Goal: Task Accomplishment & Management: Use online tool/utility

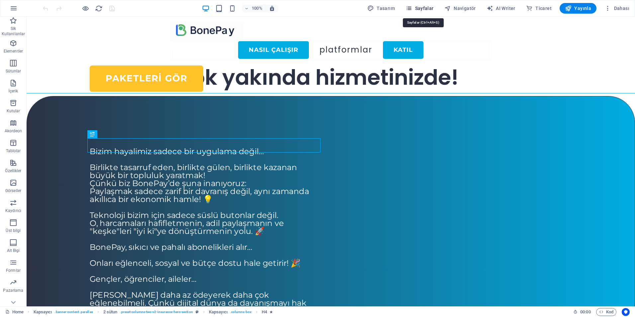
click at [412, 8] on icon "button" at bounding box center [409, 8] width 7 height 7
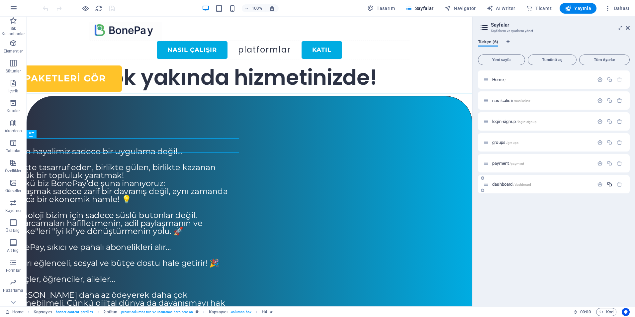
click at [609, 183] on icon "button" at bounding box center [610, 184] width 6 height 6
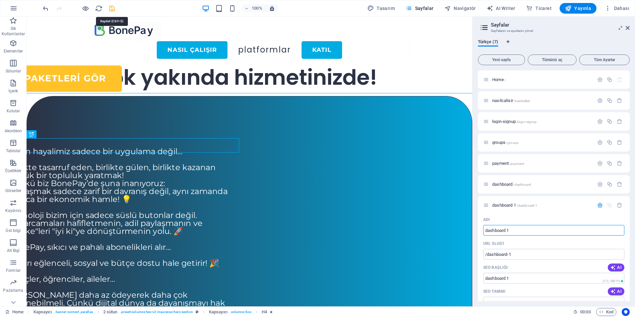
click at [113, 10] on icon "save" at bounding box center [112, 9] width 8 height 8
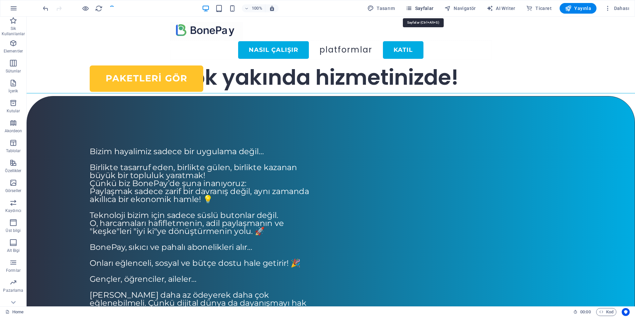
click at [426, 8] on span "Sayfalar" at bounding box center [420, 8] width 28 height 7
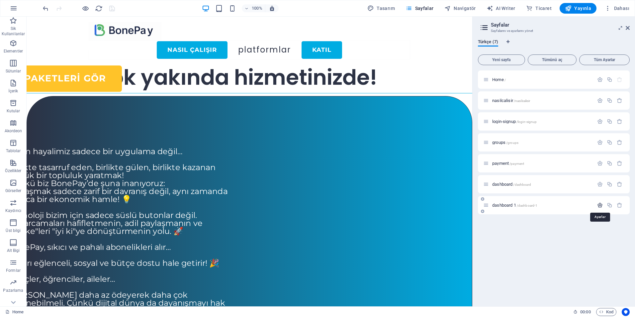
click at [600, 205] on icon "button" at bounding box center [600, 205] width 6 height 6
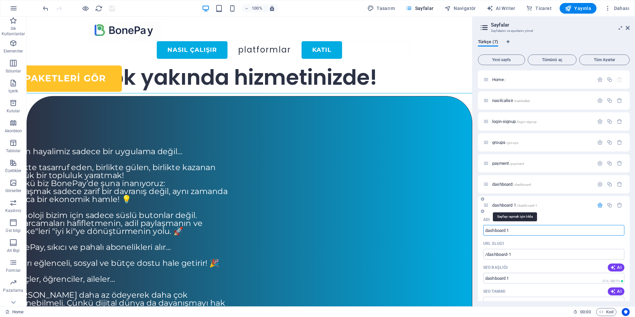
click at [504, 206] on span "dashboard 1 /dashboard-1" at bounding box center [514, 205] width 45 height 5
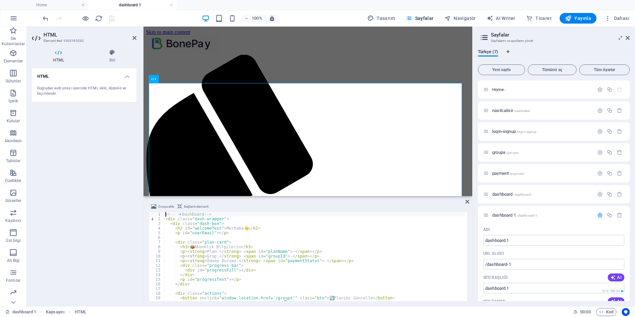
click at [238, 244] on div "<!-- 🔹 Dashboard --> < div class = "dash-wrapper" > < div class = "dash-box" > …" at bounding box center [315, 261] width 302 height 98
type textarea "</script>"
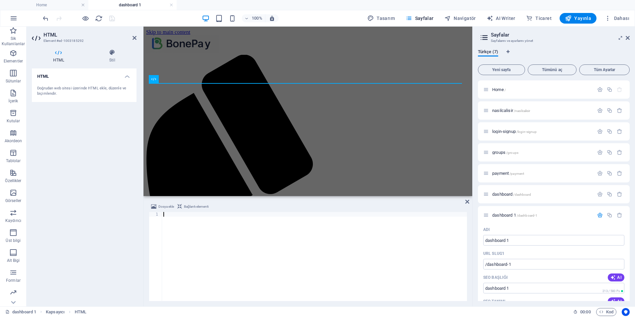
scroll to position [525, 0]
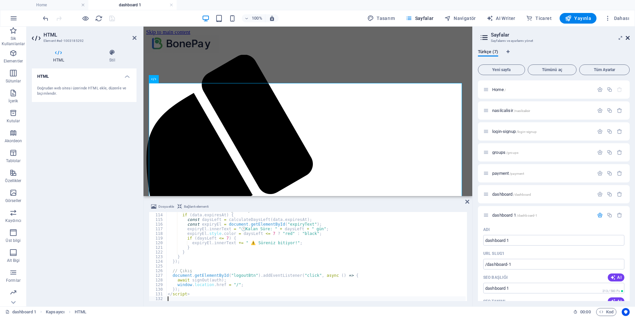
click at [629, 36] on icon at bounding box center [628, 37] width 4 height 5
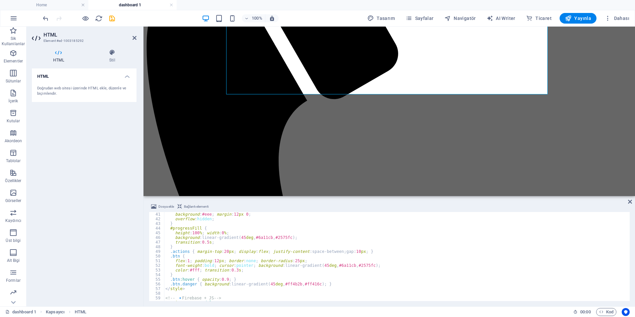
scroll to position [106, 0]
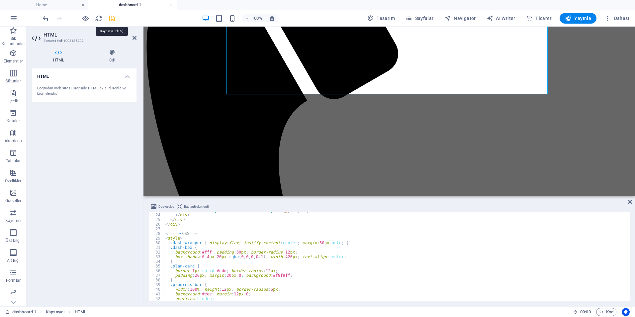
click at [113, 19] on icon "save" at bounding box center [112, 19] width 8 height 8
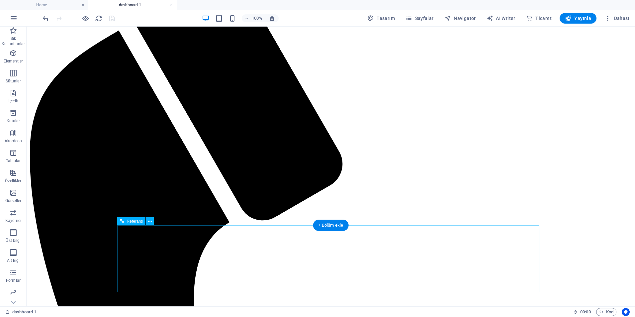
scroll to position [0, 0]
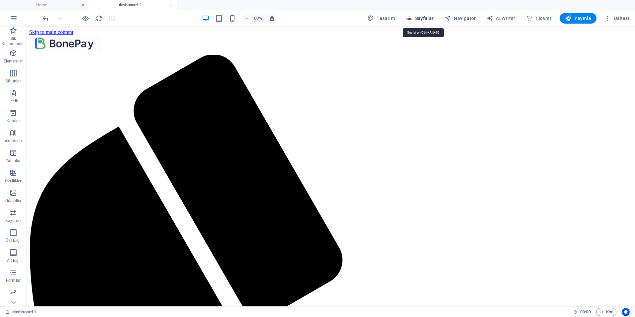
click at [419, 17] on span "Sayfalar" at bounding box center [420, 18] width 28 height 7
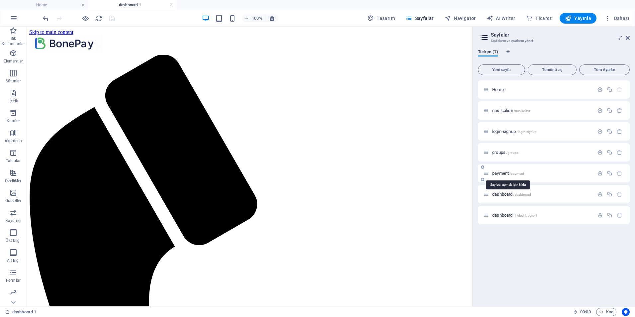
click at [503, 173] on span "payment /payment" at bounding box center [508, 173] width 32 height 5
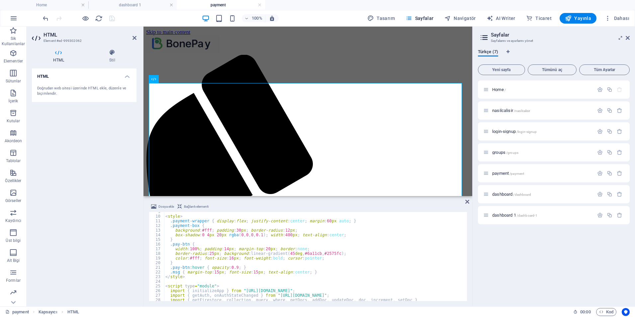
scroll to position [100, 0]
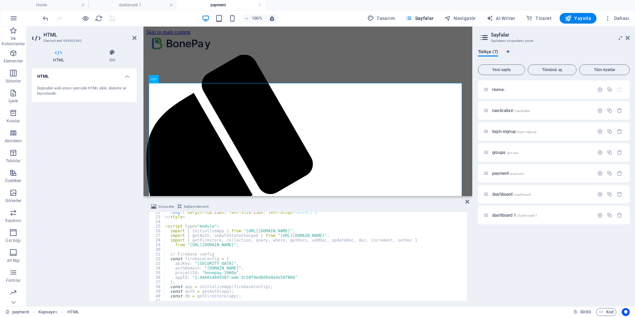
click at [309, 271] on div ".msg { margin-top : 15 px ; font-size : 15 px ; text-align : center ; } </ styl…" at bounding box center [315, 259] width 302 height 98
type textarea "</script>"
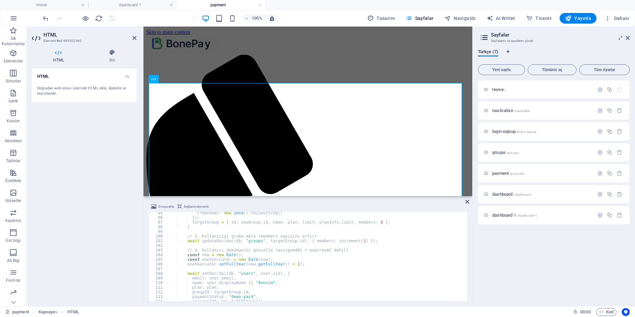
scroll to position [516, 0]
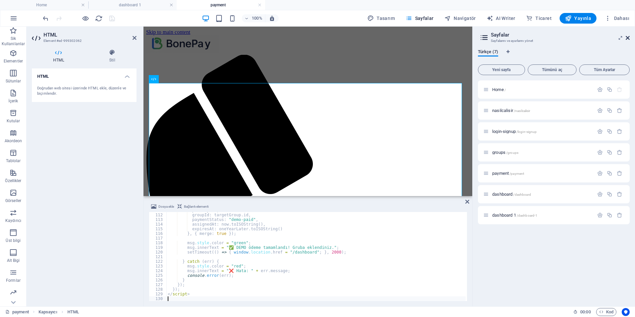
click at [626, 37] on icon at bounding box center [628, 37] width 4 height 5
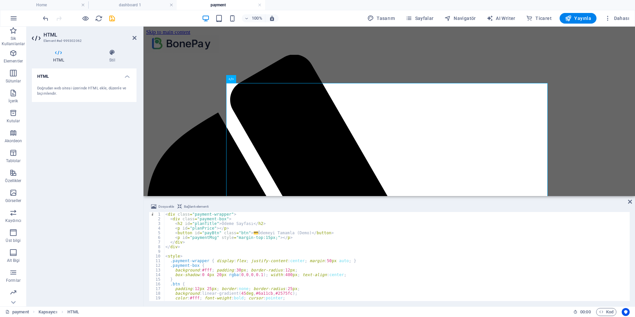
scroll to position [0, 0]
click at [113, 19] on icon "save" at bounding box center [112, 19] width 8 height 8
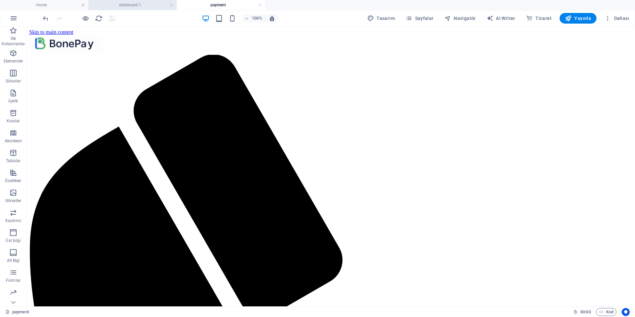
click at [148, 5] on h4 "dashboard 1" at bounding box center [132, 4] width 88 height 7
click at [579, 18] on span "Yayınla" at bounding box center [578, 18] width 26 height 7
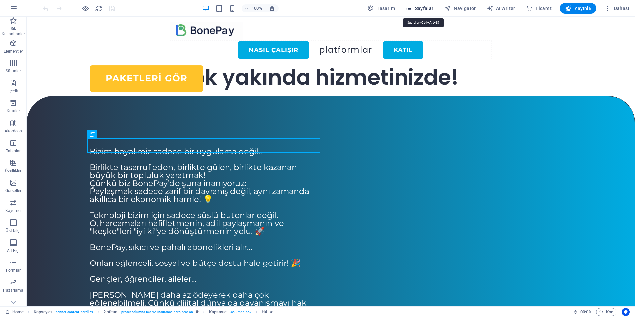
click at [412, 10] on icon "button" at bounding box center [409, 8] width 7 height 7
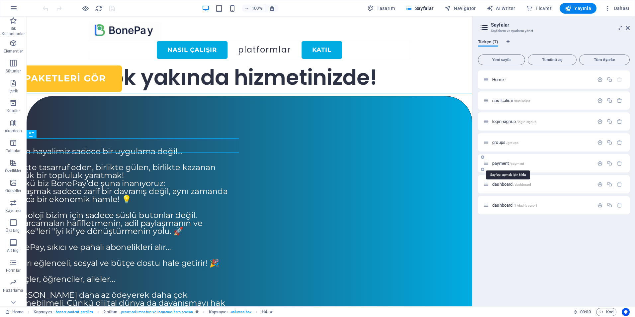
click at [502, 161] on span "payment /payment" at bounding box center [508, 163] width 32 height 5
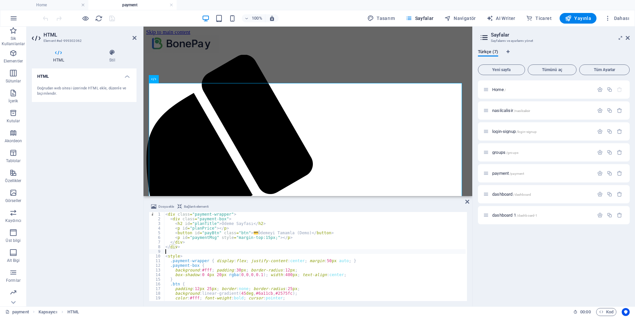
click at [228, 251] on div "< div class = "payment-wrapper" > < div class = "payment-box" > < h2 id = "plan…" at bounding box center [315, 261] width 302 height 98
type textarea "</script>"
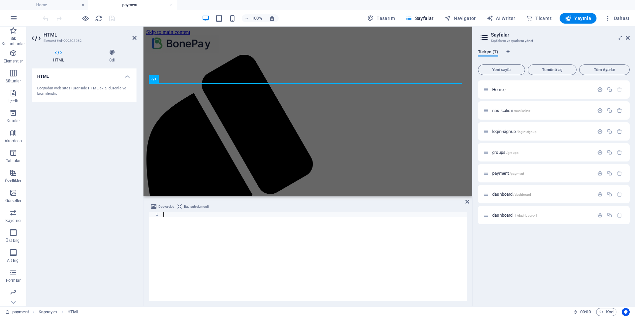
scroll to position [664, 0]
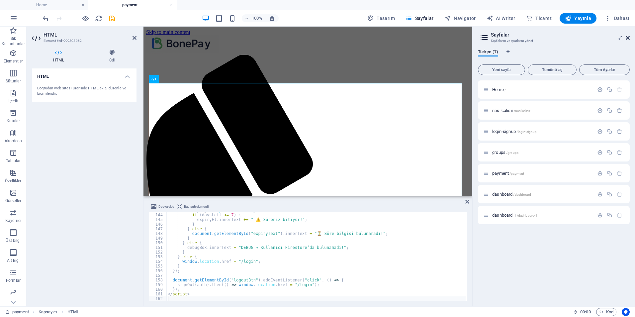
click at [628, 36] on icon at bounding box center [628, 37] width 4 height 5
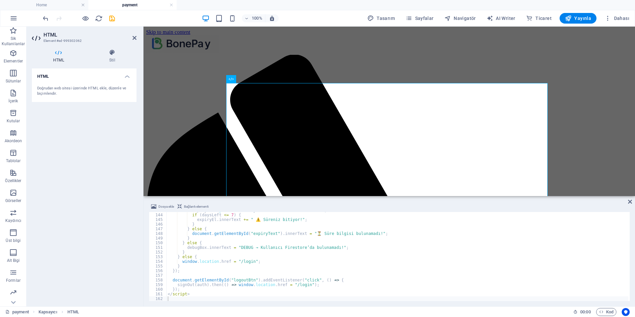
click at [97, 155] on div "HTML Doğrudan web sitesi üzerinde HTML ekle, düzenle ve biçimlendir." at bounding box center [84, 184] width 105 height 233
click at [112, 19] on icon "save" at bounding box center [112, 19] width 8 height 8
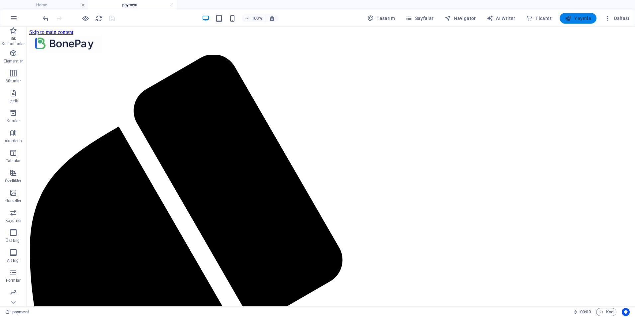
click at [584, 22] on button "Yayınla" at bounding box center [578, 18] width 37 height 11
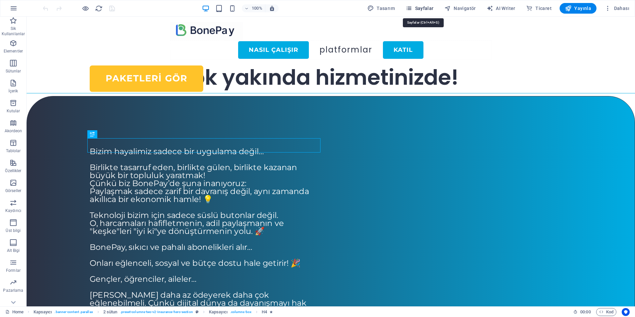
click at [417, 8] on span "Sayfalar" at bounding box center [420, 8] width 28 height 7
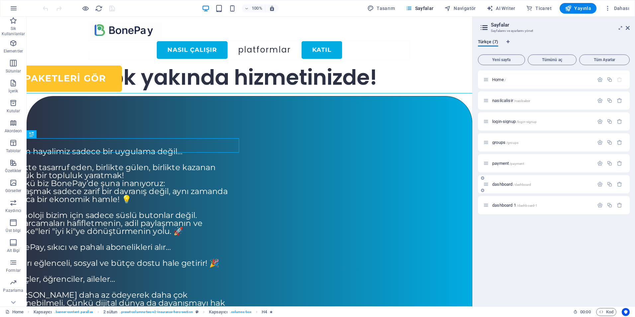
click at [508, 184] on span "dashboard /dashboard" at bounding box center [511, 184] width 39 height 5
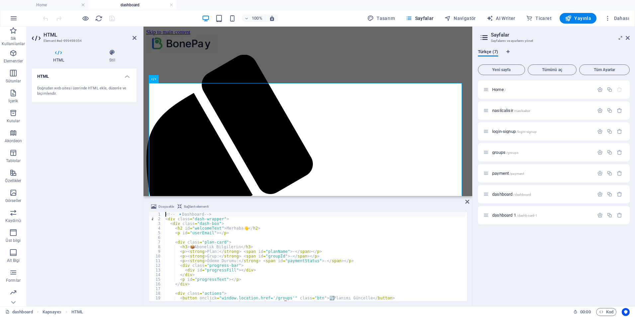
scroll to position [40, 0]
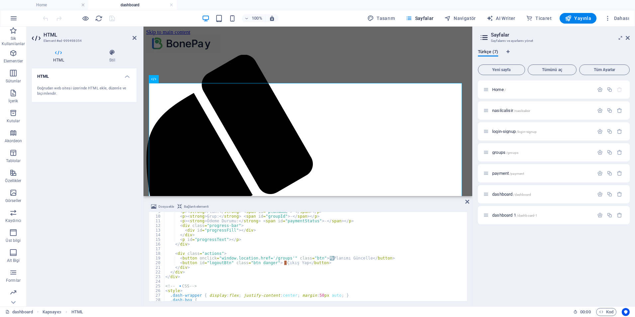
click at [258, 245] on div "< p > < strong > Plan: </ strong > < span id = "planName" > - </ span > </ p > …" at bounding box center [315, 258] width 302 height 98
type textarea "</script>"
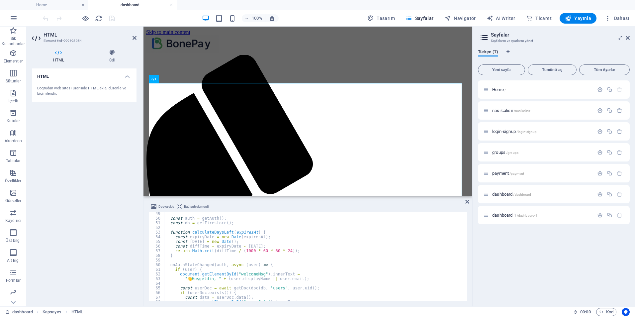
scroll to position [224, 0]
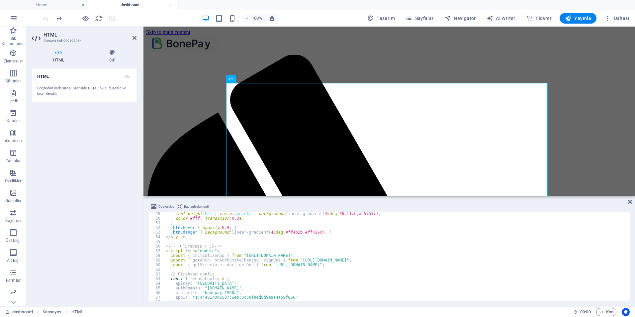
click at [292, 255] on div "font-weight : bold ; cursor : pointer ; background : linear-gradient( 45 deg , …" at bounding box center [396, 260] width 464 height 98
type textarea "</script>"
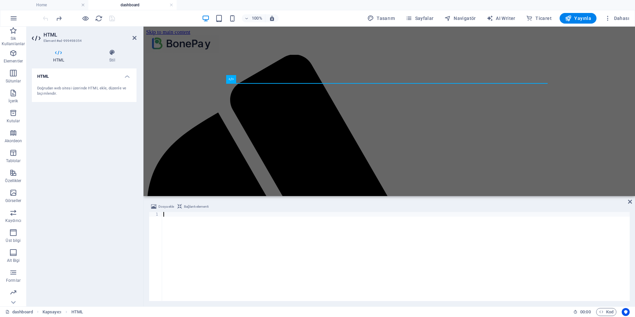
type textarea "</script>"
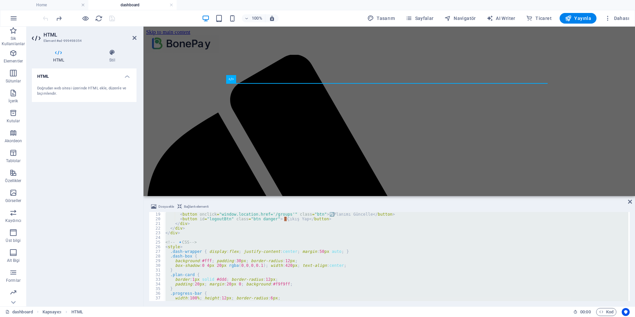
scroll to position [84, 0]
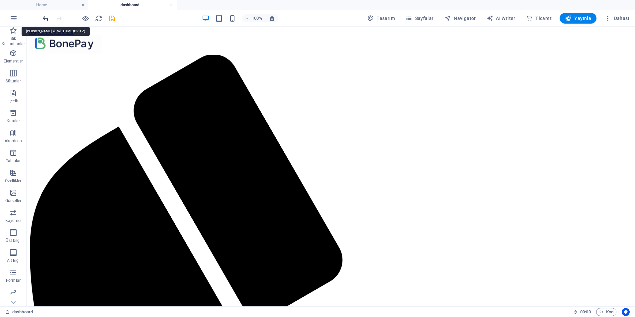
click at [46, 20] on icon "undo" at bounding box center [46, 19] width 8 height 8
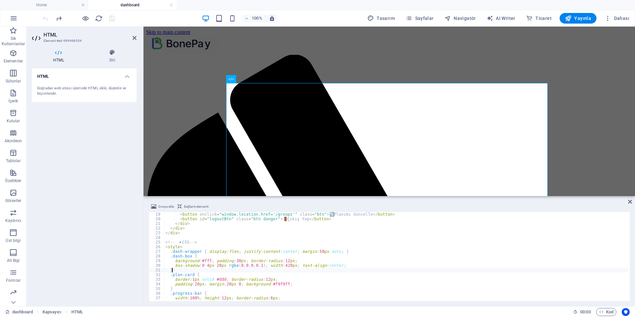
click at [295, 270] on div "< button onclick = "window.location.href='/groups'" class = "btn" > 🔄 Planımı G…" at bounding box center [396, 261] width 464 height 98
type textarea "</script>"
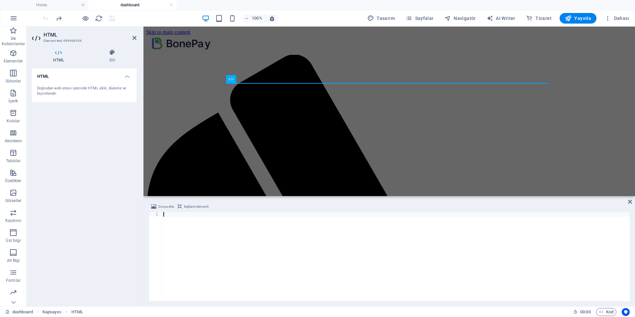
click at [248, 235] on div at bounding box center [396, 261] width 468 height 98
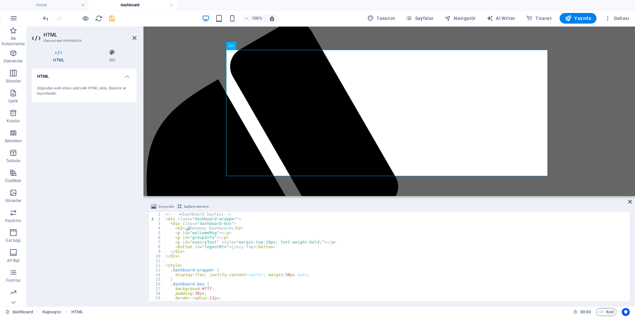
scroll to position [0, 0]
click at [243, 271] on div "<!-- 🔹 Dashboard Sayfası --> < div class = "dashboard-wrapper" > < div class = …" at bounding box center [396, 261] width 464 height 98
type textarea "</script>"
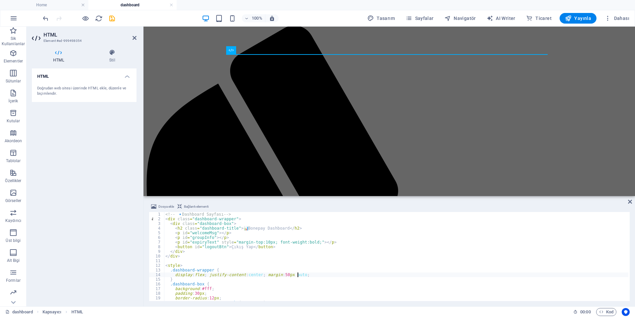
click at [326, 275] on div "<!-- 🔹 Dashboard Sayfası --> < div class = "dashboard-wrapper" > < div class = …" at bounding box center [396, 261] width 464 height 98
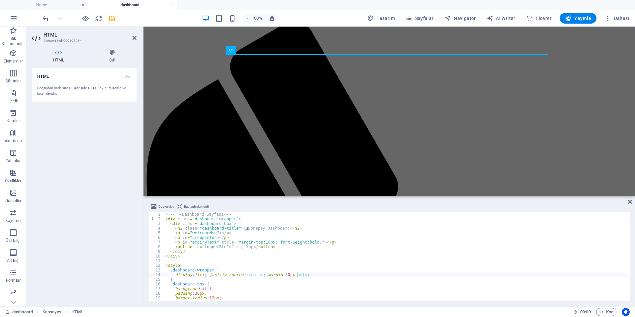
click at [72, 193] on div "HTML Doğrudan web sitesi üzerinde HTML ekle, düzenle ve biçimlendir." at bounding box center [84, 184] width 105 height 233
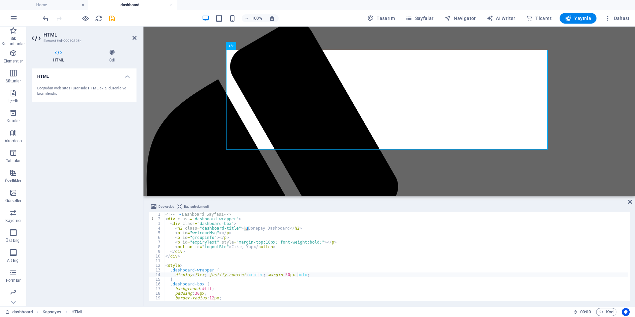
click at [89, 202] on div "HTML Doğrudan web sitesi üzerinde HTML ekle, düzenle ve biçimlendir." at bounding box center [84, 184] width 105 height 233
click at [371, 292] on div "<!-- 🔹 Dashboard Sayfası --> < div class = "dashboard-wrapper" > < div class = …" at bounding box center [396, 261] width 464 height 98
type textarea "si"
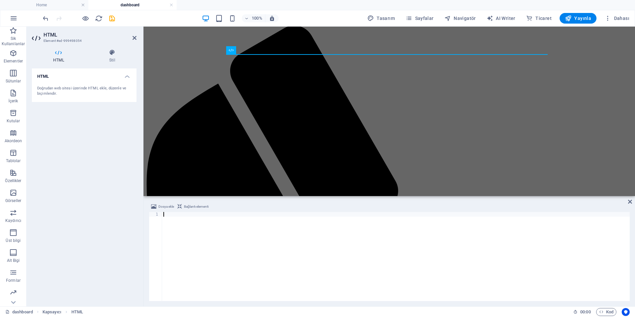
scroll to position [339, 0]
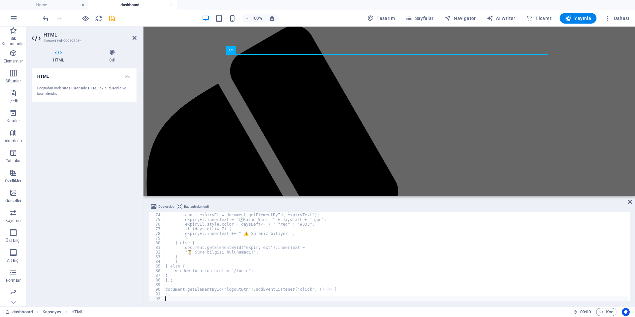
click at [78, 192] on div "HTML Doğrudan web sitesi üzerinde HTML ekle, düzenle ve biçimlendir." at bounding box center [84, 184] width 105 height 233
click at [104, 160] on div "HTML Doğrudan web sitesi üzerinde HTML ekle, düzenle ve biçimlendir." at bounding box center [84, 184] width 105 height 233
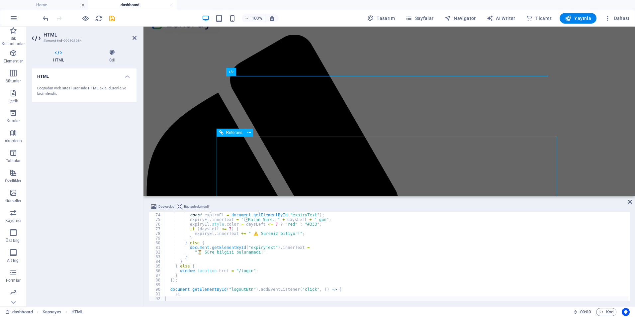
scroll to position [29, 0]
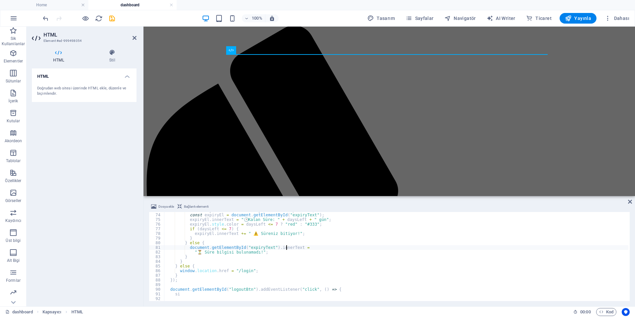
click at [287, 250] on div "const daysLeft = calculateDaysLeft ( data . expiresAt ) ; const expiryEl = docu…" at bounding box center [396, 257] width 464 height 98
type textarea "si"
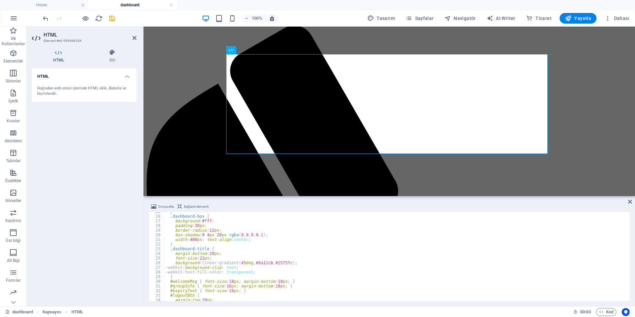
scroll to position [0, 0]
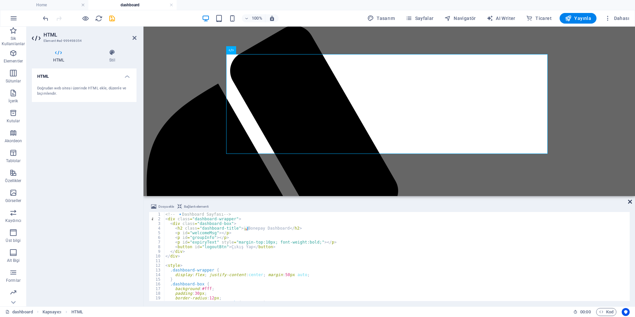
click at [630, 200] on icon at bounding box center [630, 201] width 4 height 5
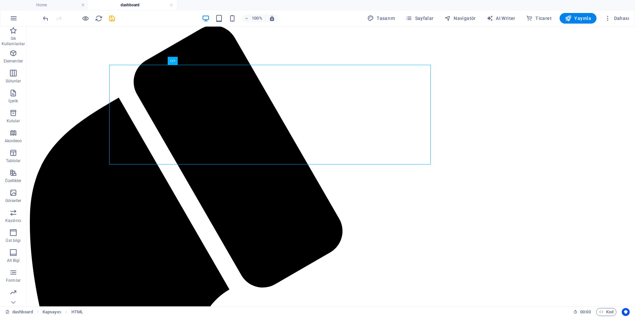
scroll to position [18, 0]
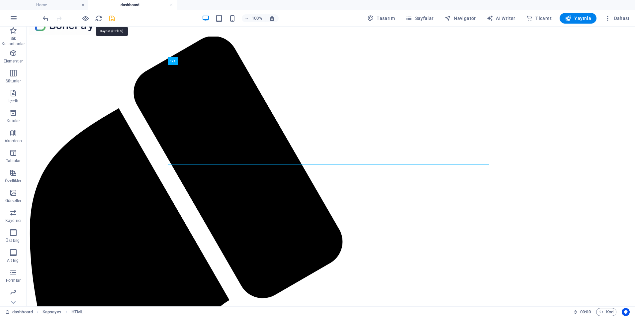
click at [112, 18] on icon "save" at bounding box center [112, 19] width 8 height 8
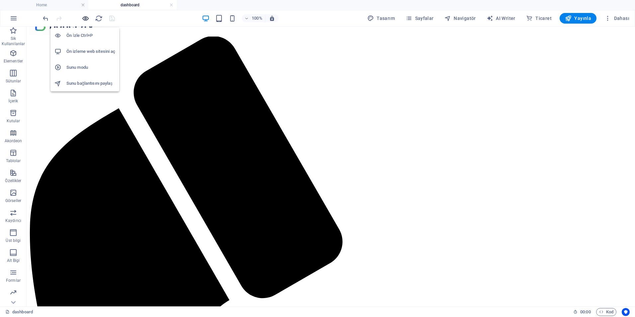
click at [85, 22] on icon "button" at bounding box center [86, 19] width 8 height 8
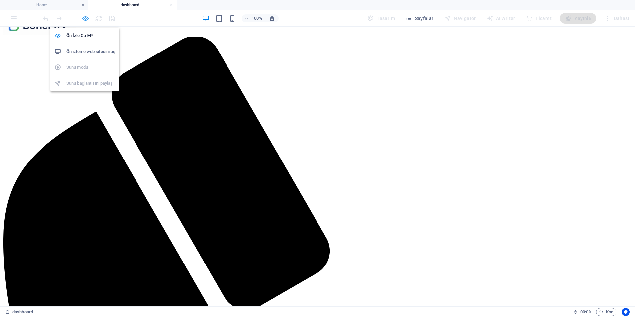
scroll to position [0, 0]
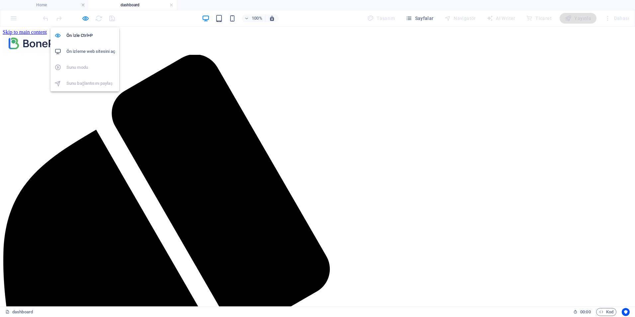
click at [89, 54] on h6 "Ön izleme web sitesini aç" at bounding box center [90, 52] width 49 height 8
click at [83, 13] on div at bounding box center [79, 18] width 74 height 11
click at [84, 16] on icon "button" at bounding box center [86, 19] width 8 height 8
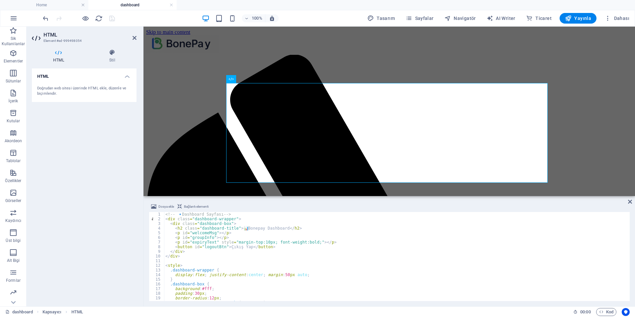
click at [276, 254] on div "<!-- 🔹 Dashboard Sayfası --> < div class = "dashboard-wrapper" > < div class = …" at bounding box center [396, 261] width 464 height 98
type textarea "</script>"
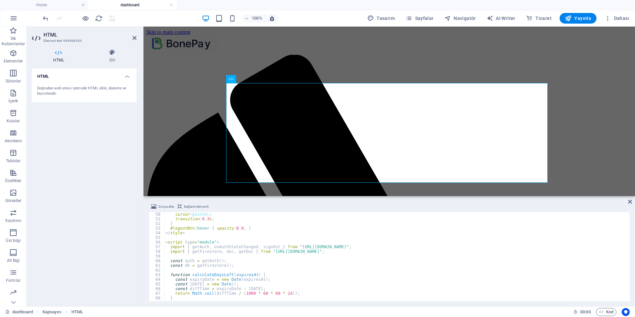
scroll to position [208, 0]
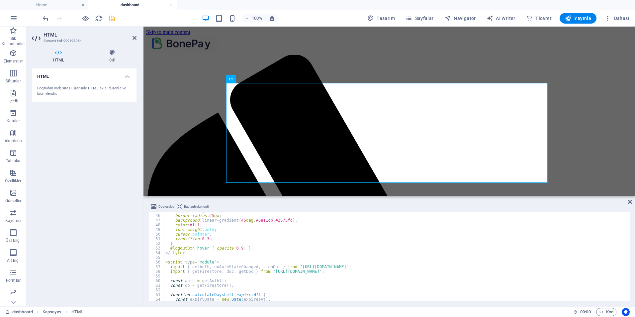
click at [254, 267] on div "border : none ; border-radius : 25 px ; background : linear-gradient( 45 deg , …" at bounding box center [396, 258] width 464 height 98
type textarea "</script>"
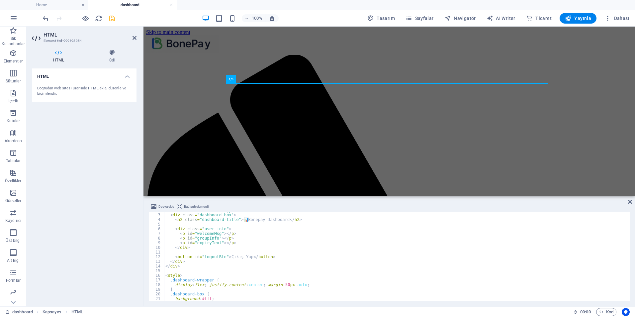
scroll to position [0, 0]
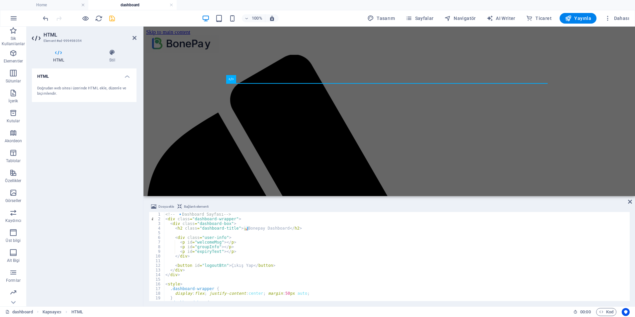
click at [74, 196] on div "HTML Doğrudan web sitesi üzerinde HTML ekle, düzenle ve biçimlendir." at bounding box center [84, 184] width 105 height 233
click at [630, 202] on icon at bounding box center [630, 201] width 4 height 5
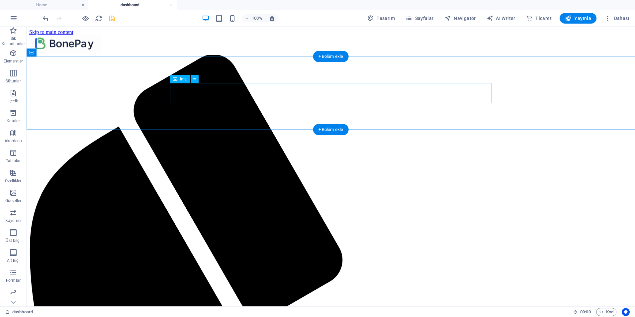
click at [9, 55] on icon "button" at bounding box center [13, 53] width 8 height 8
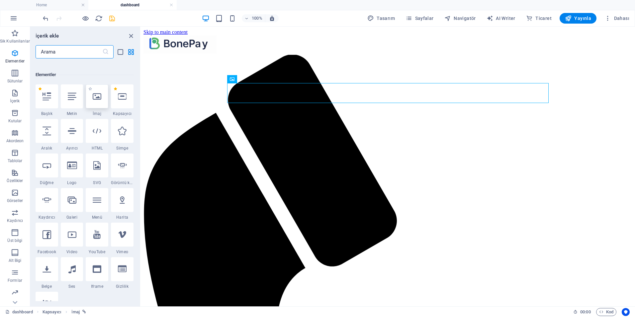
scroll to position [71, 0]
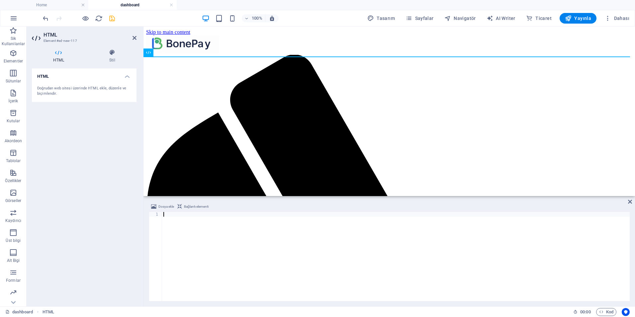
click at [298, 238] on div at bounding box center [396, 261] width 468 height 98
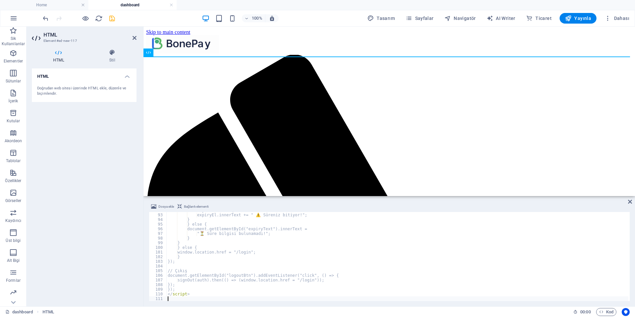
scroll to position [427, 0]
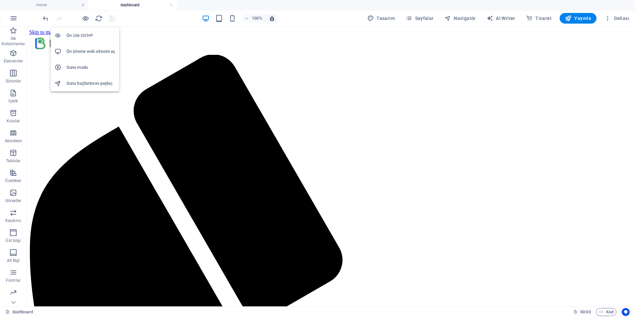
click at [89, 51] on h6 "Ön izleme web sitesini aç" at bounding box center [90, 52] width 49 height 8
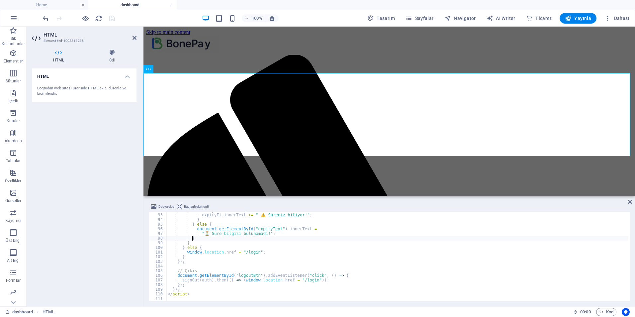
click at [293, 238] on div "if ( daysLeft <= 7 ) { expiryEl . innerText += " ⚠️ Süreniz bitiyor!" ; } } els…" at bounding box center [397, 257] width 462 height 98
type textarea "</script>"
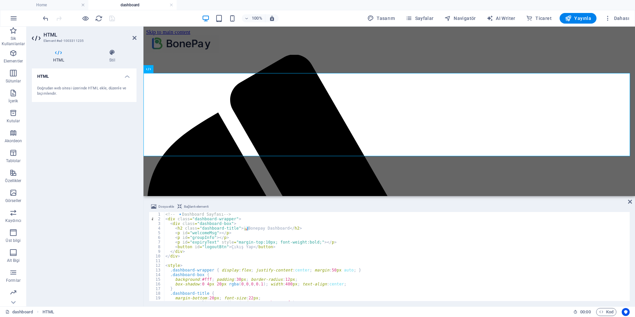
scroll to position [0, 0]
click at [112, 190] on div "HTML Doğrudan web sitesi üzerinde HTML ekle, düzenle ve biçimlendir." at bounding box center [84, 184] width 105 height 233
click at [135, 37] on icon at bounding box center [135, 37] width 4 height 5
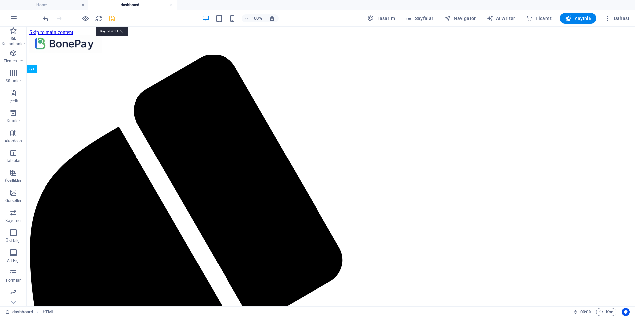
click at [111, 18] on icon "save" at bounding box center [112, 19] width 8 height 8
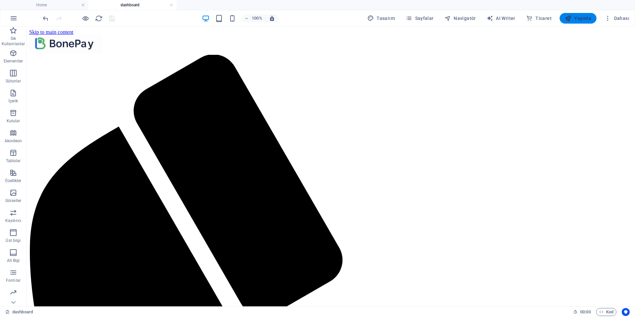
click at [578, 16] on span "Yayınla" at bounding box center [578, 18] width 26 height 7
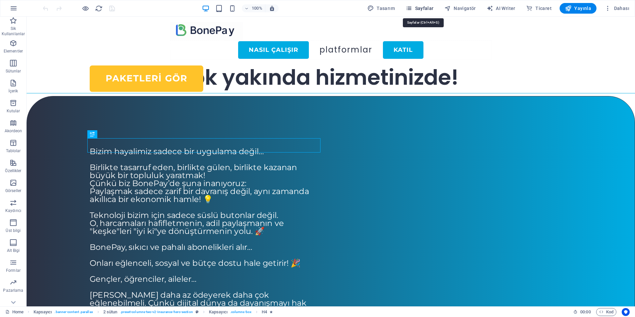
click at [412, 7] on icon "button" at bounding box center [409, 8] width 7 height 7
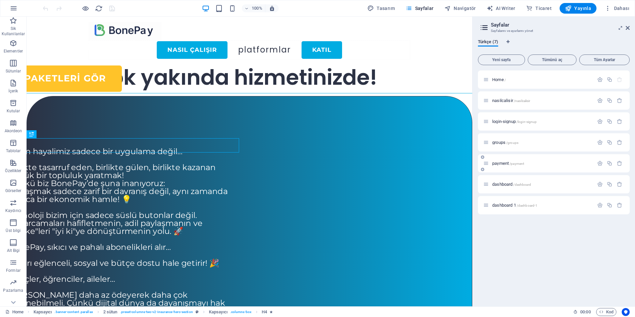
click at [508, 166] on div "payment /payment" at bounding box center [538, 163] width 111 height 8
click at [503, 164] on span "payment /payment" at bounding box center [508, 163] width 32 height 5
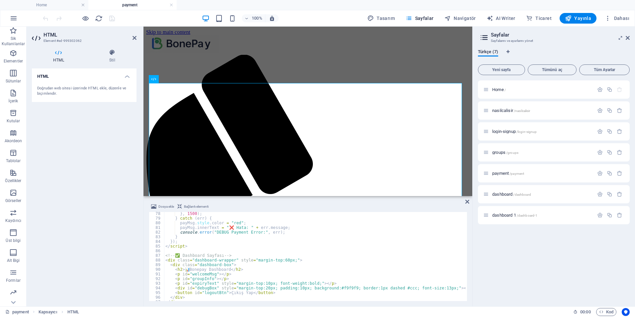
scroll to position [379, 0]
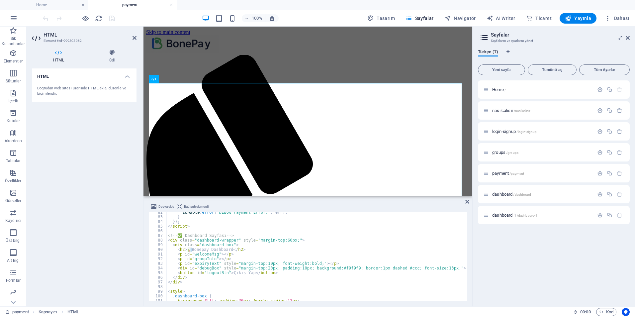
drag, startPoint x: 166, startPoint y: 234, endPoint x: 211, endPoint y: 246, distance: 46.7
click at [211, 246] on div "<!-- ✅ Payment Sayfası --> 82 83 84 85 86 87 88 89 90 91 92 93 94 95 96 97 98 9…" at bounding box center [308, 256] width 318 height 89
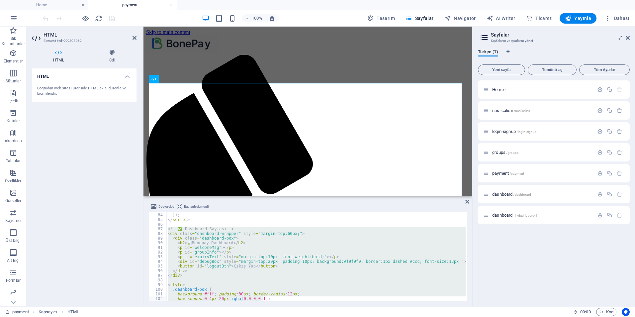
scroll to position [664, 0]
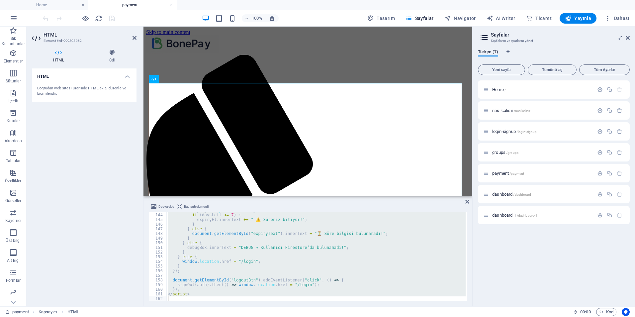
drag, startPoint x: 167, startPoint y: 236, endPoint x: 309, endPoint y: 334, distance: 172.2
click at [309, 317] on html "BonePay Home payment Sik Kullanilanlar Elementler Sütunlar İçerik Kutular Akord…" at bounding box center [317, 158] width 635 height 317
type textarea "</script>"
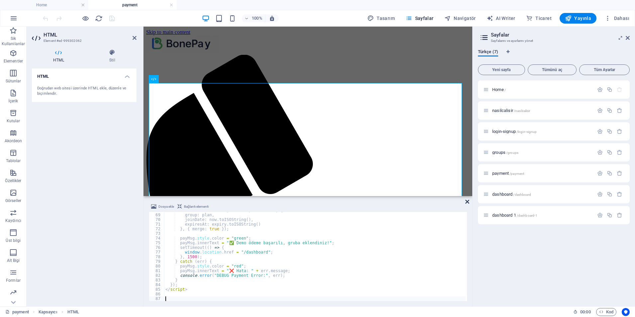
click at [468, 203] on icon at bounding box center [467, 201] width 4 height 5
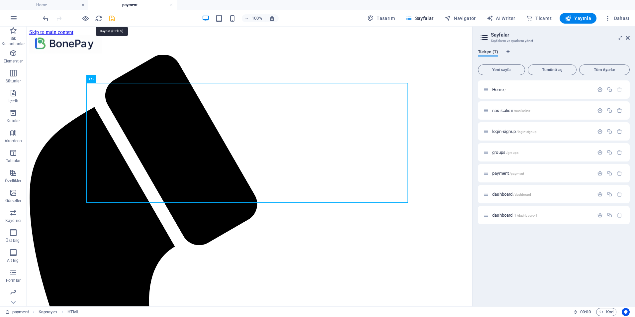
click at [114, 19] on icon "save" at bounding box center [112, 19] width 8 height 8
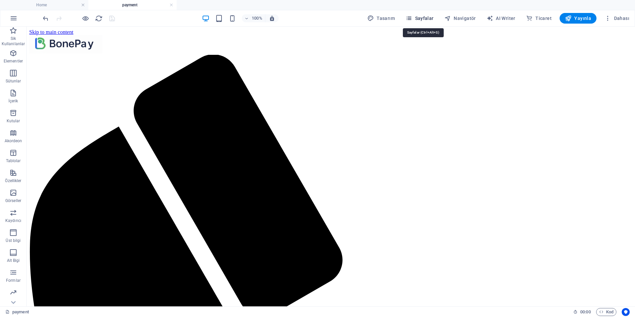
click at [409, 19] on icon "button" at bounding box center [409, 18] width 7 height 7
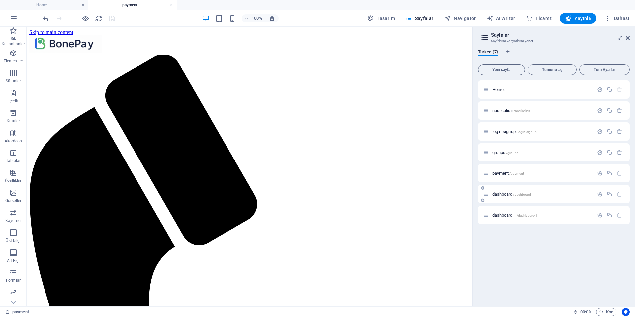
click at [499, 191] on div "dashboard /dashboard" at bounding box center [538, 194] width 111 height 8
click at [499, 193] on span "dashboard /dashboard" at bounding box center [511, 194] width 39 height 5
click at [627, 39] on icon at bounding box center [628, 37] width 4 height 5
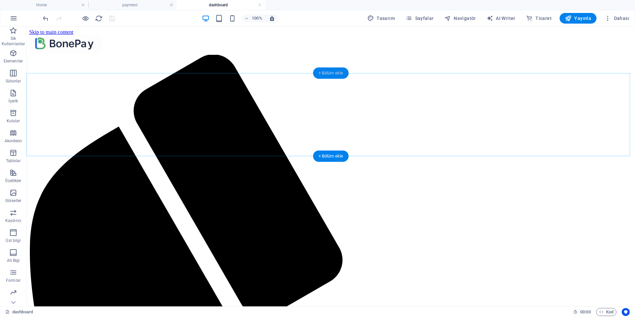
click at [329, 73] on div "+ Bölüm ekle" at bounding box center [331, 72] width 36 height 11
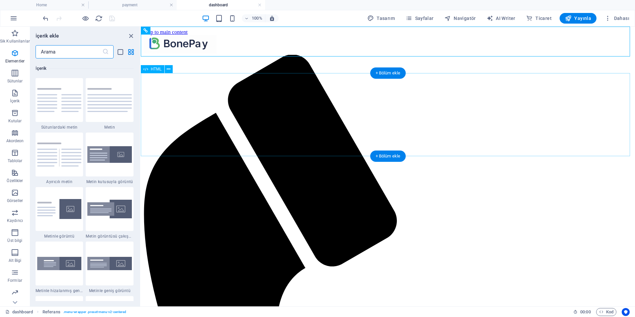
scroll to position [1162, 0]
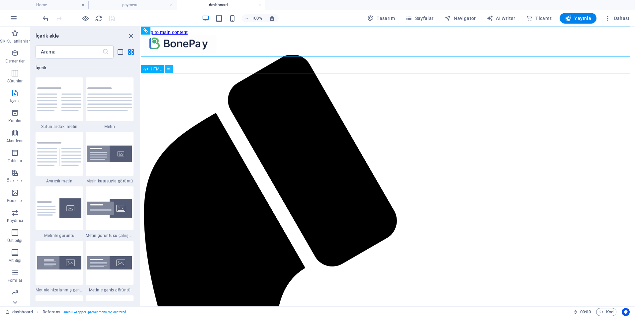
click at [168, 71] on icon at bounding box center [169, 69] width 4 height 7
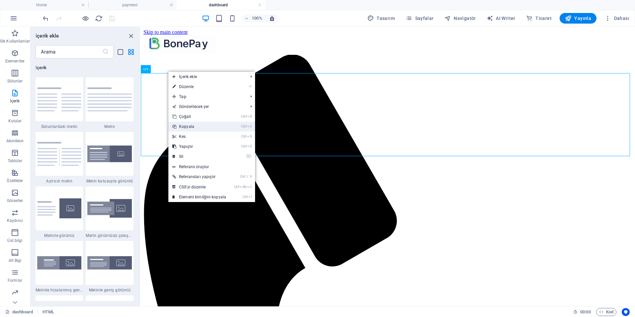
click at [189, 125] on link "Ctrl C Kopyala" at bounding box center [199, 127] width 62 height 10
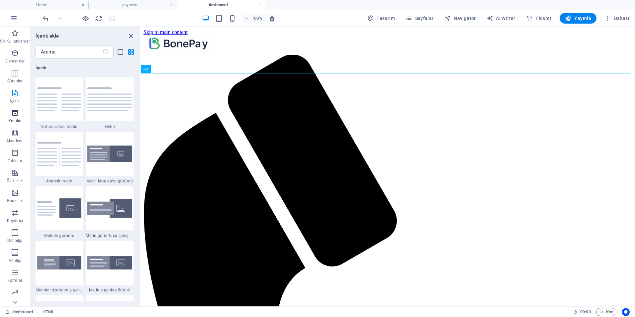
click at [15, 116] on icon "button" at bounding box center [15, 113] width 8 height 8
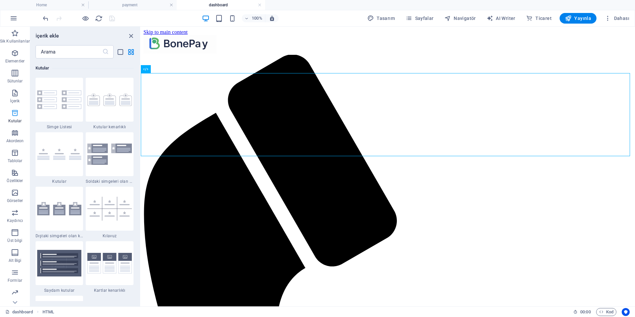
scroll to position [1833, 0]
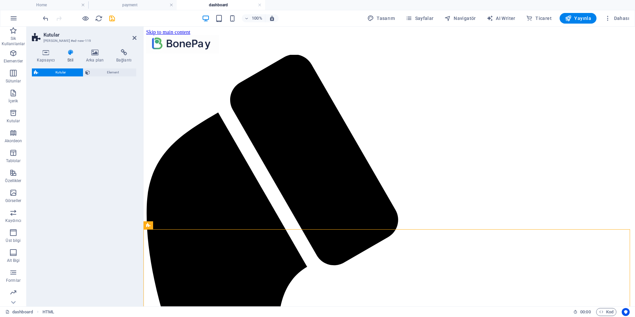
select select "rem"
select select "preset-boxes-v3-icons-outside"
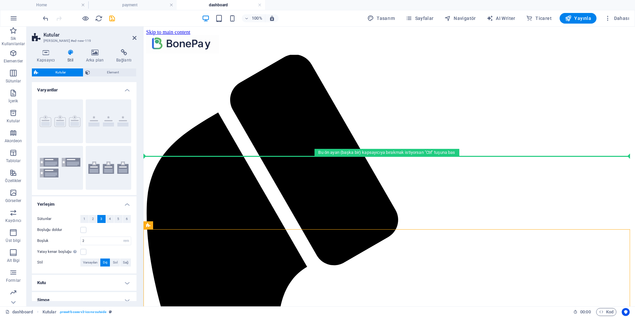
drag, startPoint x: 322, startPoint y: 252, endPoint x: 323, endPoint y: 164, distance: 87.4
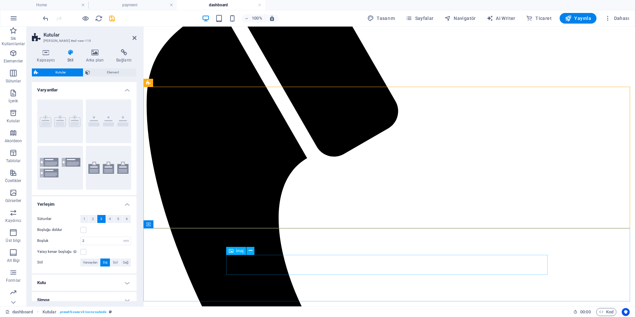
scroll to position [60, 0]
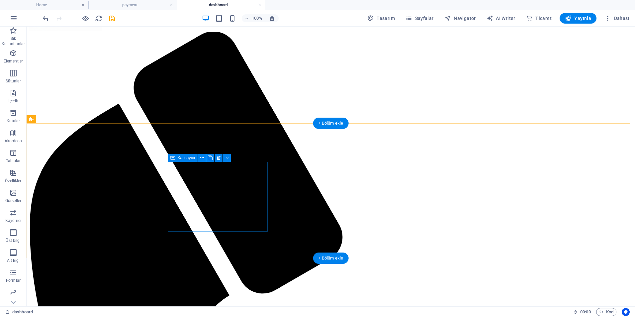
scroll to position [0, 0]
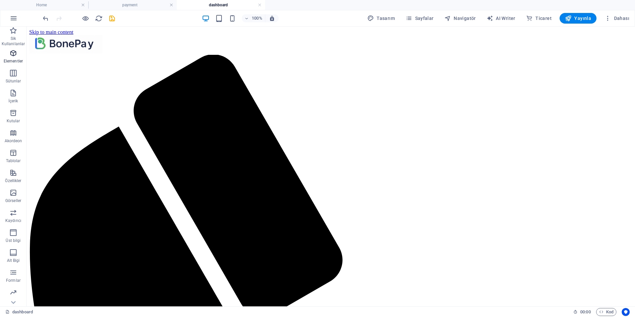
click at [11, 56] on icon "button" at bounding box center [13, 53] width 8 height 8
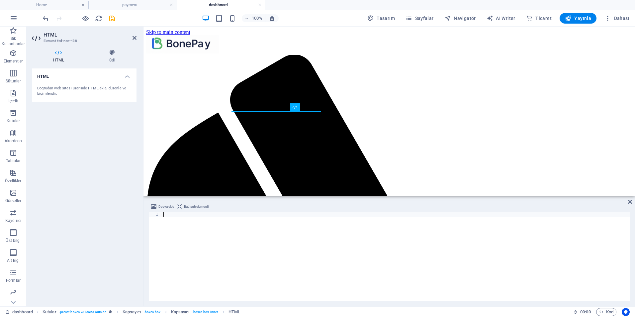
scroll to position [89, 0]
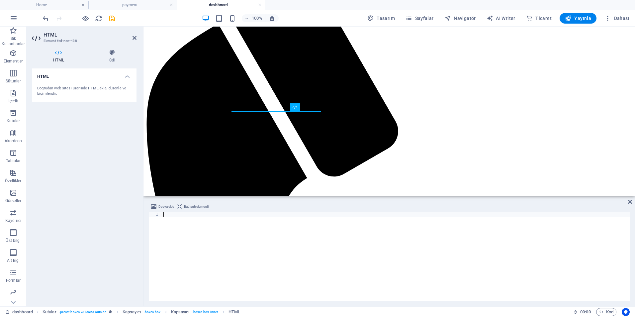
click at [194, 233] on div at bounding box center [396, 261] width 468 height 98
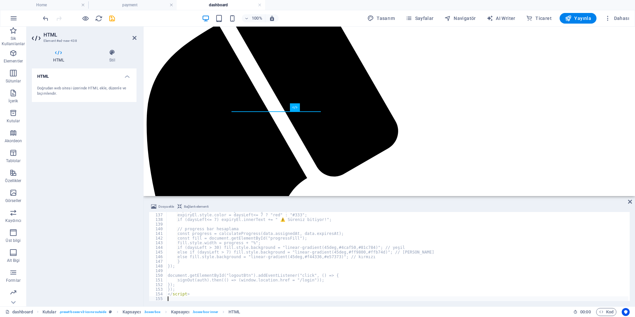
scroll to position [632, 0]
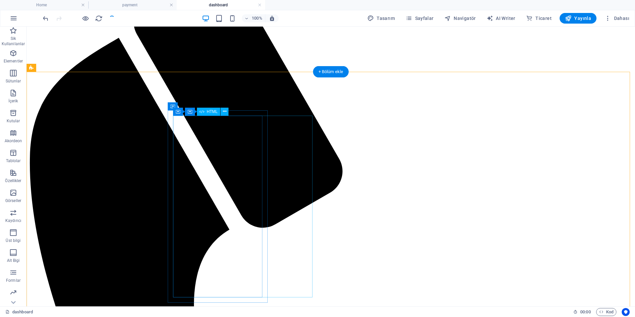
click at [224, 112] on icon at bounding box center [225, 111] width 4 height 7
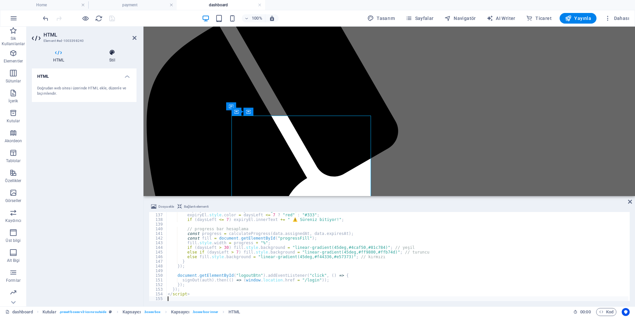
click at [113, 60] on h4 "Stil" at bounding box center [112, 56] width 49 height 14
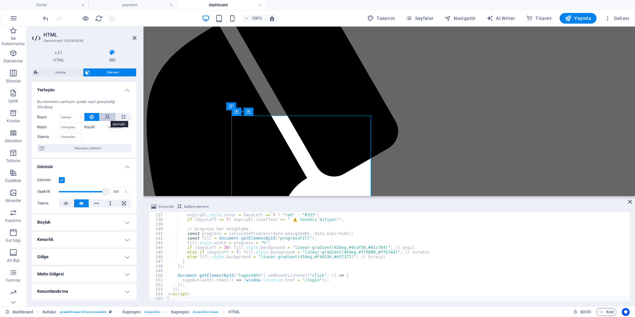
click at [106, 116] on icon at bounding box center [107, 117] width 5 height 8
click at [89, 118] on button at bounding box center [91, 117] width 15 height 8
click at [632, 202] on div "Dosya ekle Bağlantı elementi 136 137 138 139 140 141 142 143 144 145 146 147 14…" at bounding box center [390, 251] width 492 height 109
click at [630, 203] on icon at bounding box center [630, 201] width 4 height 5
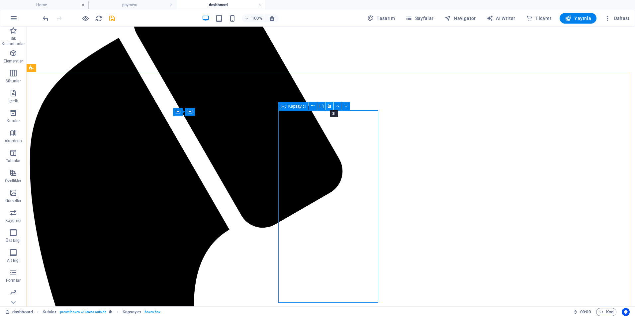
click at [331, 106] on icon at bounding box center [330, 106] width 4 height 7
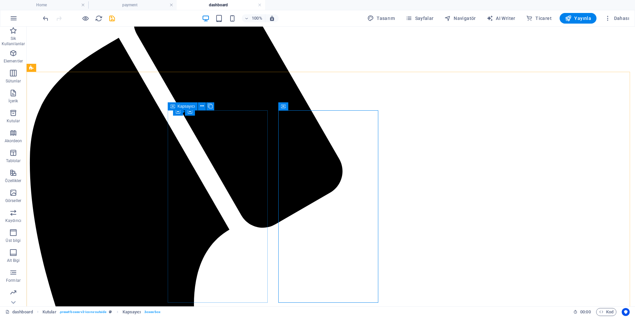
click at [183, 105] on span "Kapsayıcı" at bounding box center [187, 106] width 18 height 4
click at [204, 106] on icon at bounding box center [202, 106] width 4 height 7
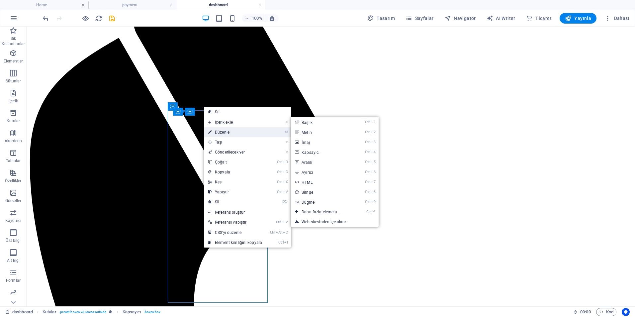
click at [217, 132] on link "⏎ Düzenle" at bounding box center [235, 132] width 62 height 10
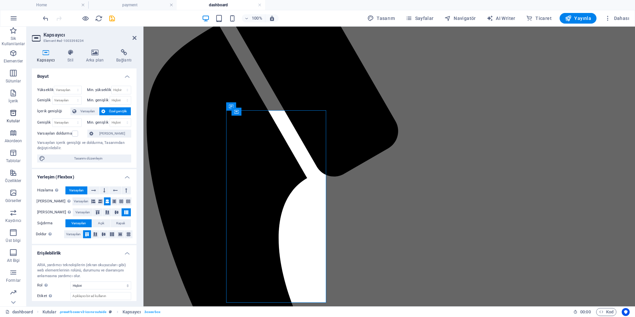
click at [15, 117] on span "Kutular" at bounding box center [13, 117] width 27 height 16
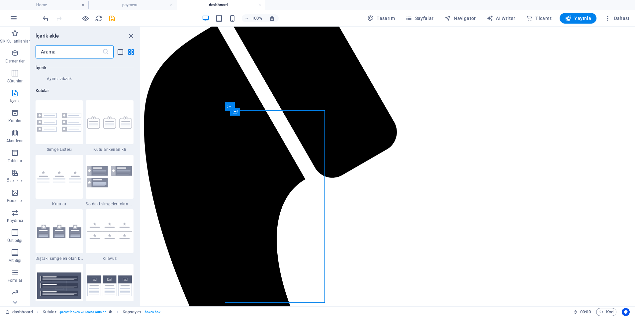
scroll to position [1799, 0]
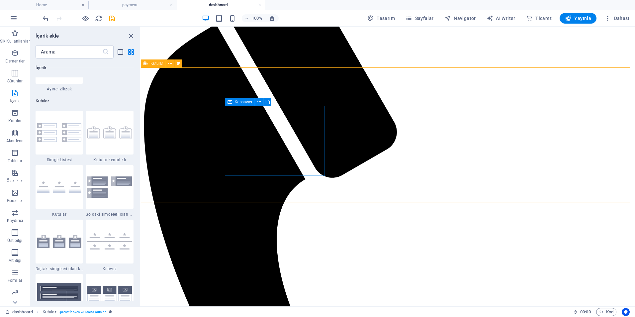
click at [241, 103] on span "Kapsayıcı" at bounding box center [244, 102] width 18 height 4
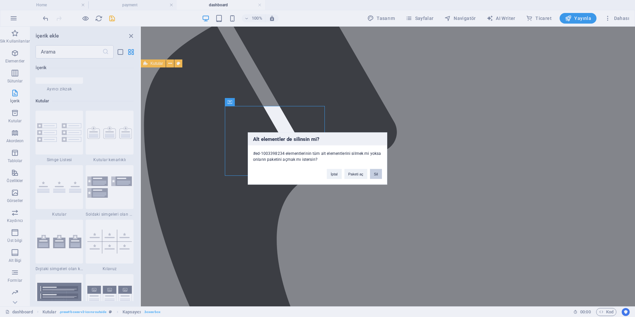
click at [376, 174] on button "Sil" at bounding box center [376, 174] width 12 height 10
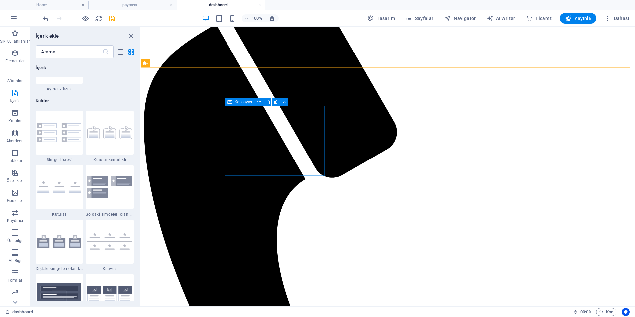
click at [242, 101] on span "Kapsayıcı" at bounding box center [244, 102] width 18 height 4
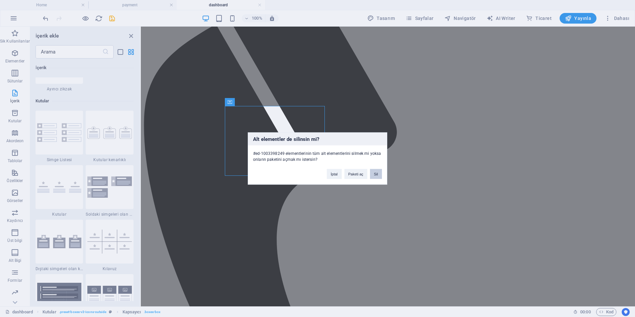
click at [376, 175] on button "Sil" at bounding box center [376, 174] width 12 height 10
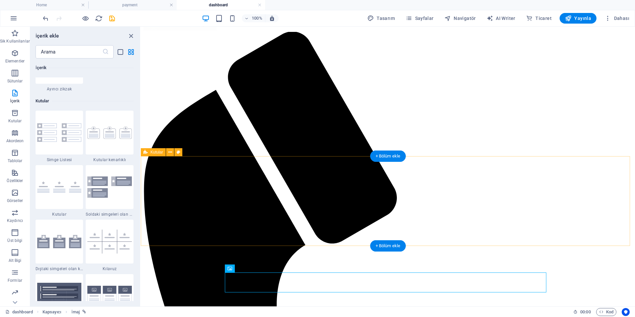
scroll to position [0, 0]
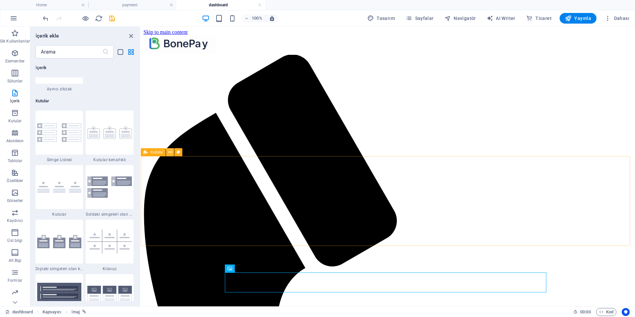
click at [170, 153] on icon at bounding box center [170, 152] width 4 height 7
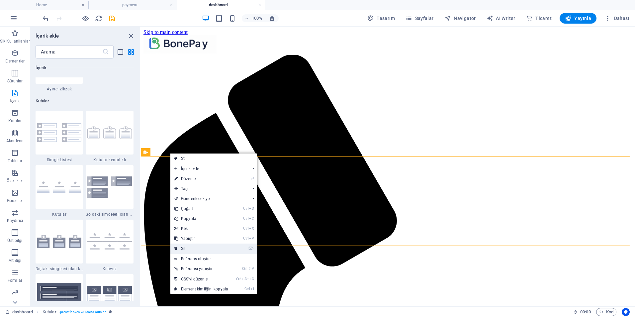
click at [189, 248] on link "⌦ Sil" at bounding box center [201, 249] width 62 height 10
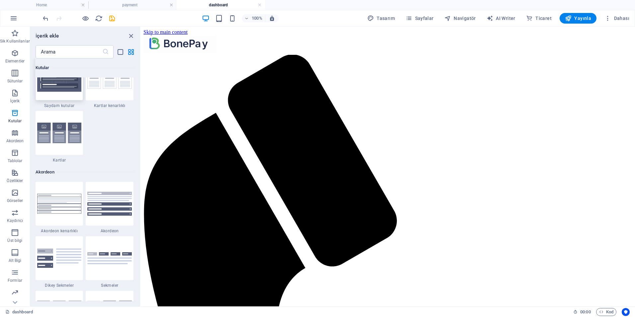
scroll to position [1932, 0]
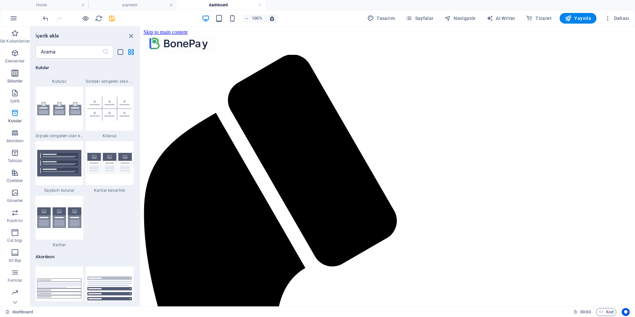
click at [16, 76] on icon "button" at bounding box center [15, 73] width 8 height 8
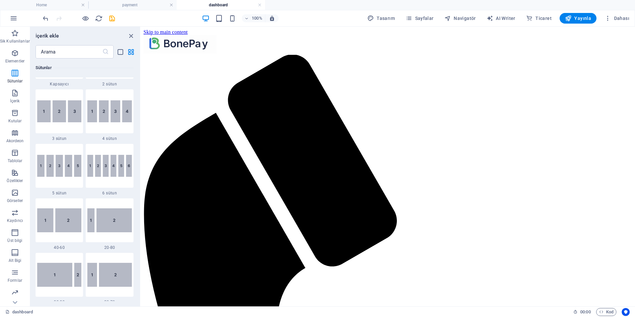
scroll to position [495, 0]
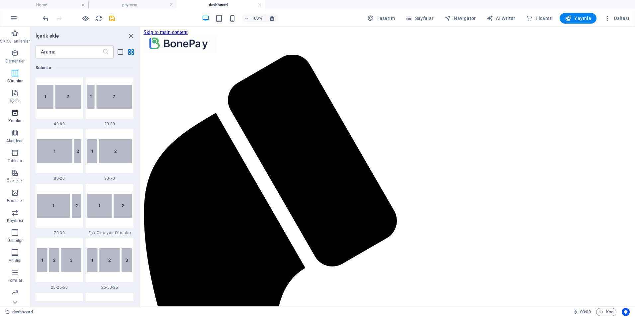
click at [16, 113] on icon "button" at bounding box center [15, 113] width 8 height 8
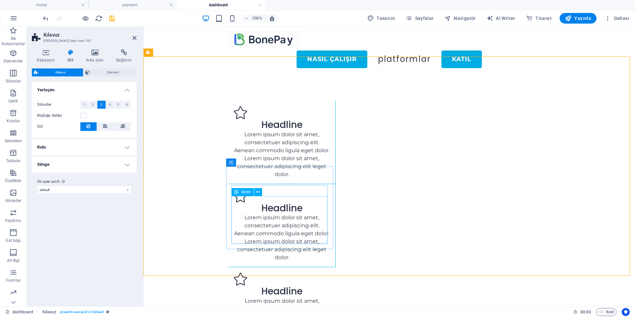
scroll to position [0, 0]
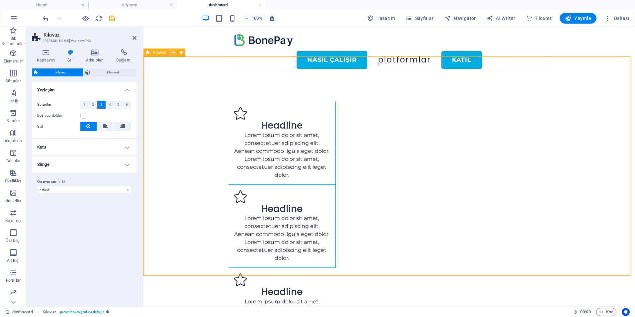
click at [172, 52] on icon at bounding box center [173, 52] width 4 height 7
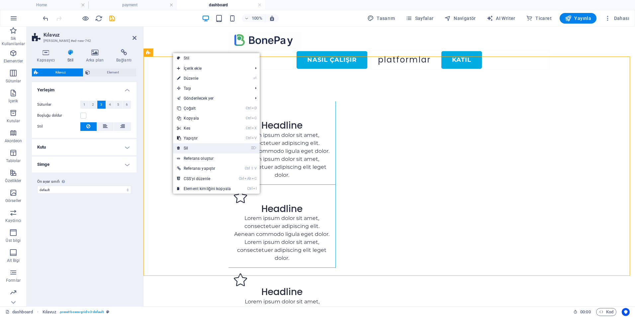
click at [188, 147] on link "⌦ Sil" at bounding box center [204, 148] width 62 height 10
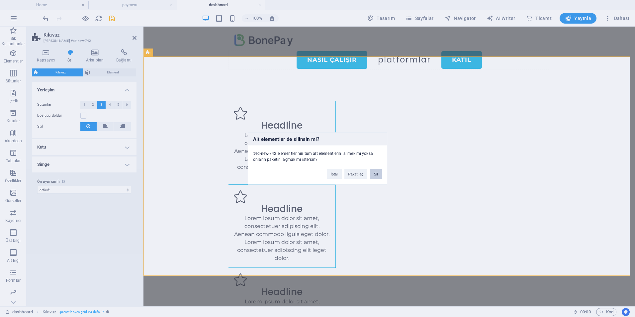
click at [378, 175] on button "Sil" at bounding box center [376, 174] width 12 height 10
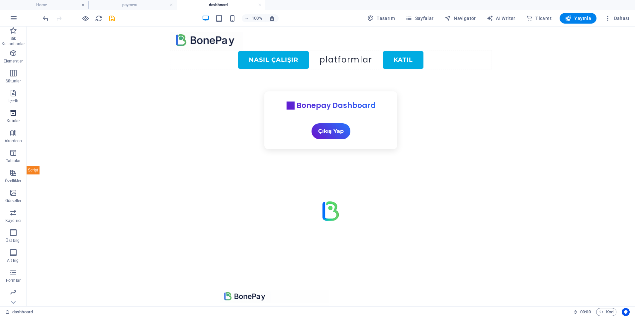
click at [13, 114] on icon "button" at bounding box center [13, 113] width 8 height 8
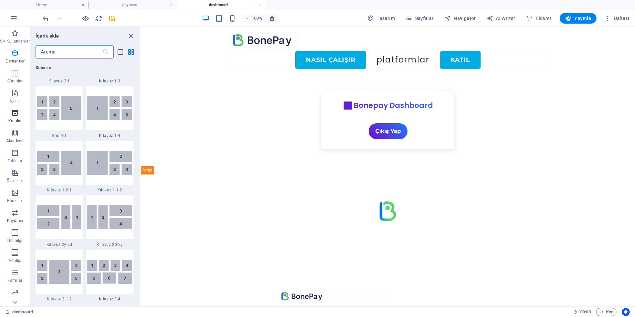
scroll to position [1833, 0]
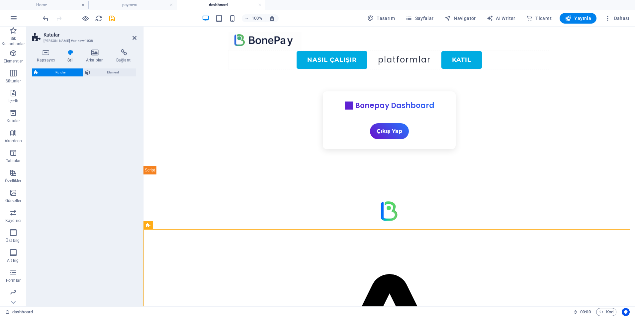
select select "rem"
select select "preset-boxes-v3-icons-left"
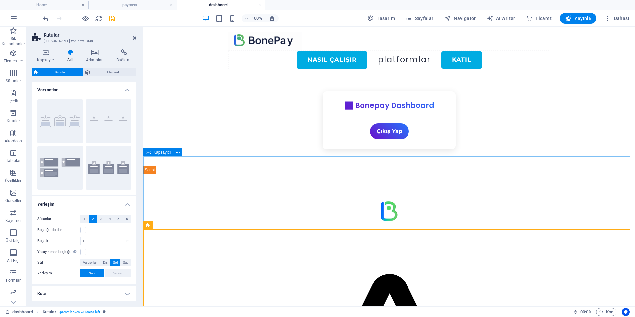
drag, startPoint x: 263, startPoint y: 256, endPoint x: 261, endPoint y: 212, distance: 44.2
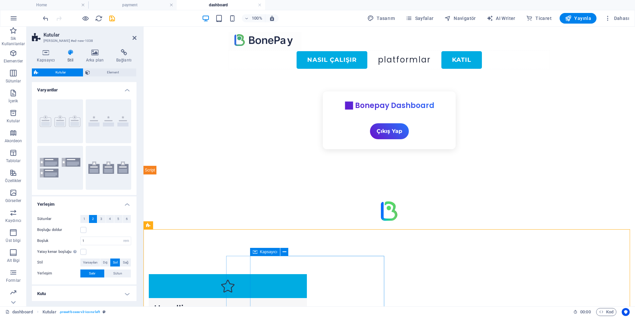
click at [262, 298] on div "Headline Lorem ipsum dolor sit amet, consectetuer adipiscing elit. Aenean commo…" at bounding box center [228, 321] width 158 height 46
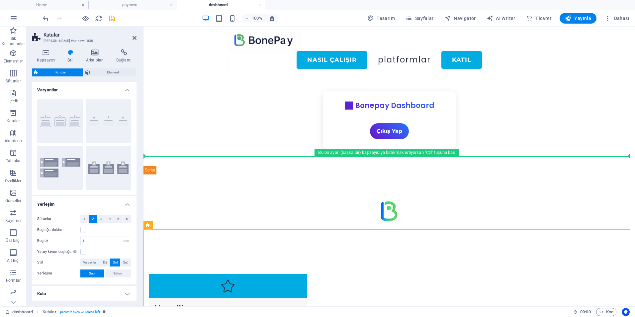
drag, startPoint x: 160, startPoint y: 218, endPoint x: 169, endPoint y: 163, distance: 55.6
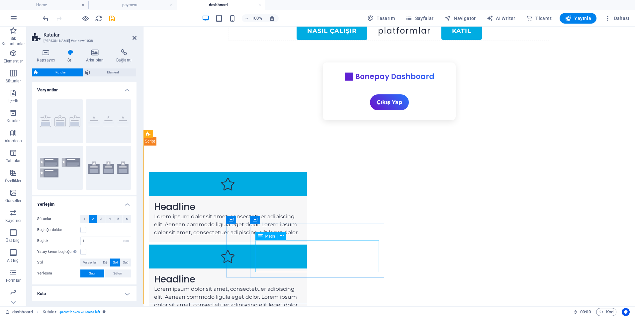
scroll to position [18, 0]
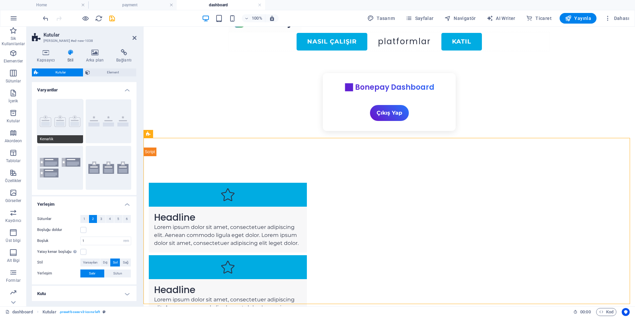
click at [60, 118] on button "Kenarlık" at bounding box center [60, 121] width 46 height 44
type input "2"
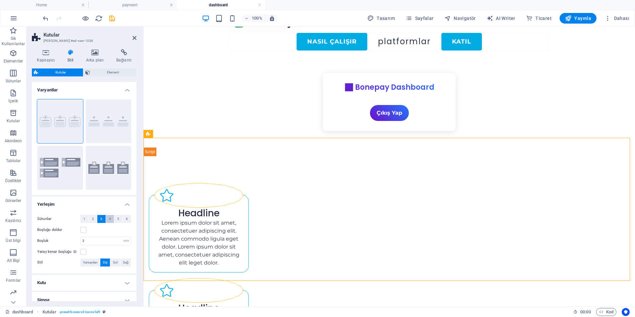
click at [108, 221] on button "4" at bounding box center [110, 219] width 8 height 8
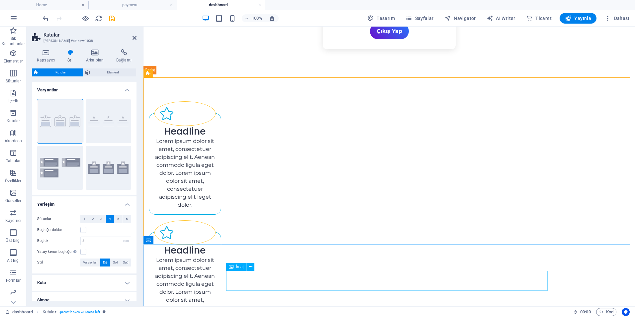
scroll to position [52, 0]
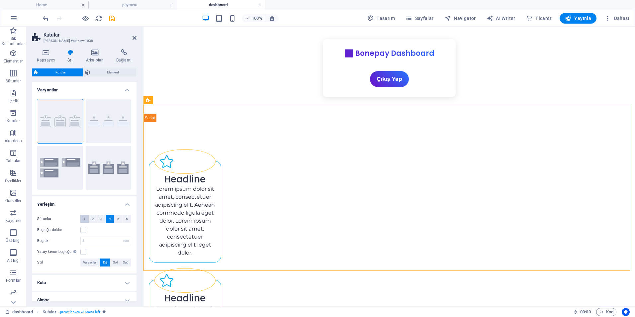
click at [84, 220] on span "1" at bounding box center [84, 219] width 2 height 8
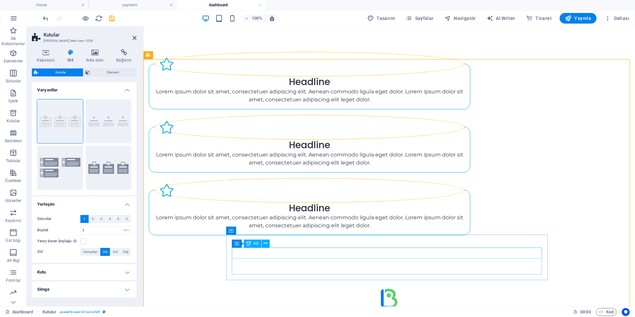
scroll to position [152, 0]
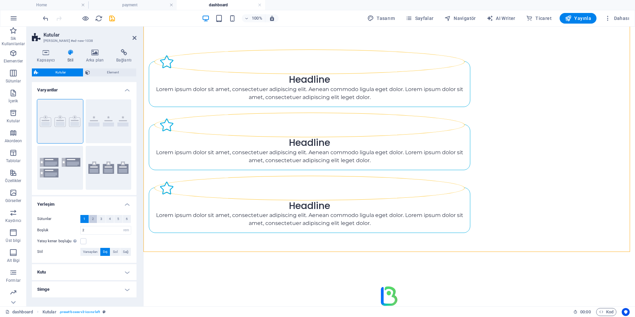
click at [93, 219] on span "2" at bounding box center [93, 219] width 2 height 8
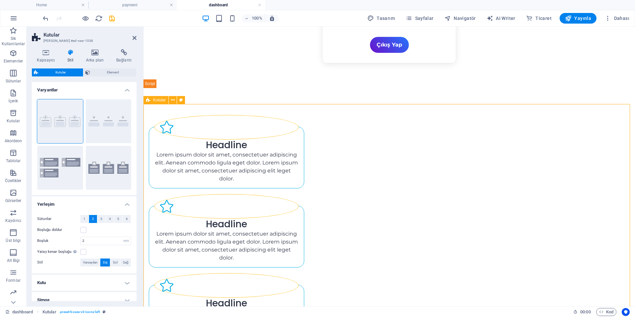
scroll to position [52, 0]
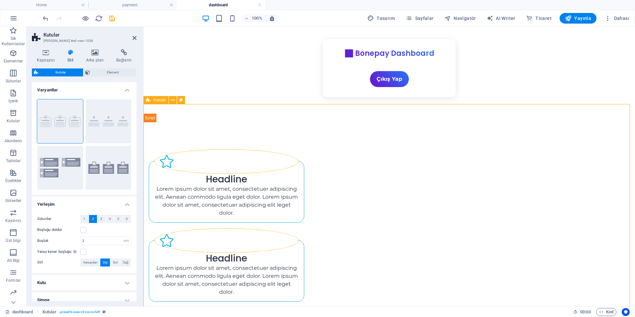
click at [446, 241] on div "Headline Lorem ipsum dolor sit amet, consectetuer adipiscing elit. Aenean commo…" at bounding box center [390, 264] width 492 height 285
click at [299, 185] on div "Lorem ipsum dolor sit amet, consectetuer adipiscing elit. Aenean commodo ligula…" at bounding box center [226, 201] width 144 height 32
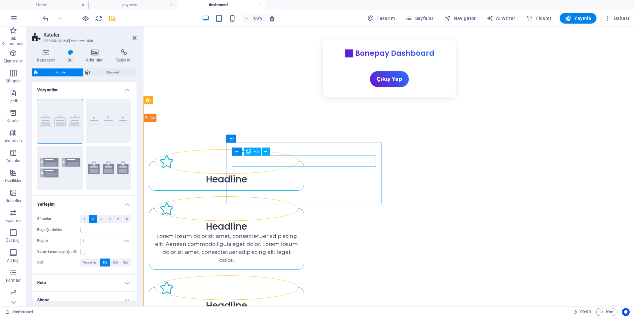
click at [299, 174] on div "Headline" at bounding box center [226, 179] width 144 height 11
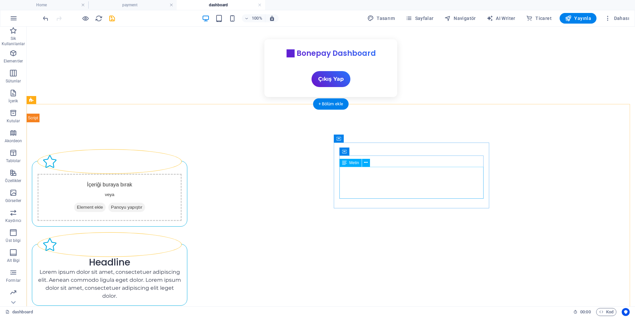
click at [182, 268] on div "Lorem ipsum dolor sit amet, consectetuer adipiscing elit. Aenean commodo ligula…" at bounding box center [110, 284] width 144 height 32
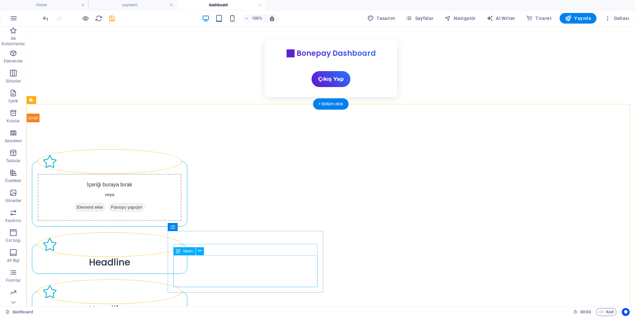
click at [182, 304] on div "Headline" at bounding box center [110, 309] width 144 height 11
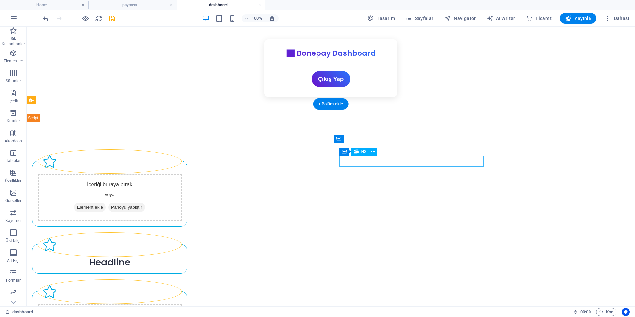
click at [182, 257] on div "Headline" at bounding box center [110, 262] width 144 height 11
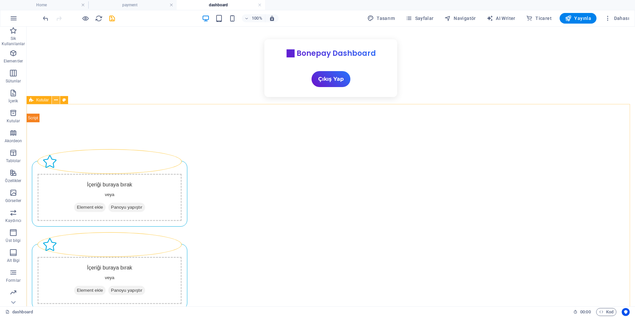
click at [56, 100] on icon at bounding box center [56, 100] width 4 height 7
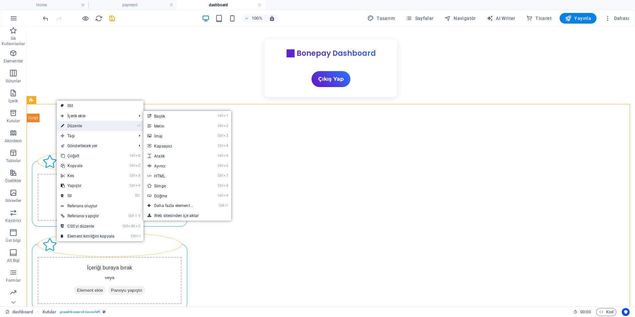
click at [74, 126] on link "⏎ Düzenle" at bounding box center [88, 126] width 62 height 10
select select "rem"
select select "px"
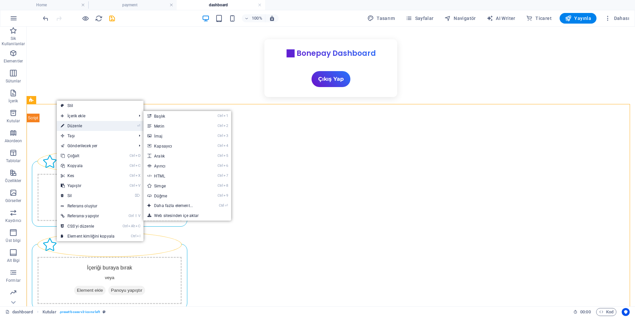
select select "preset-boxes-v3-icons-left"
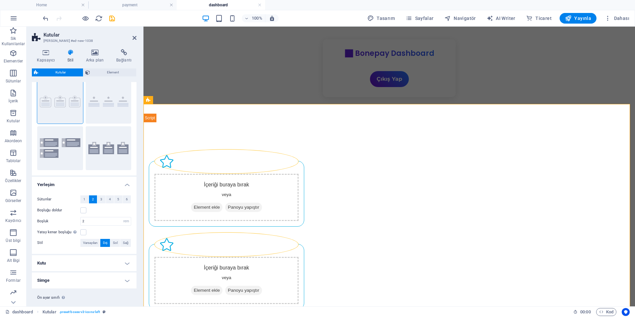
scroll to position [34, 0]
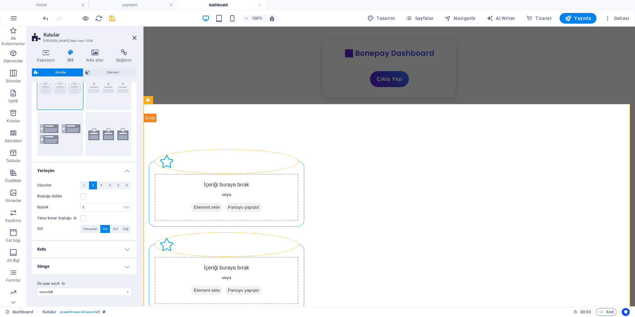
click at [95, 251] on h4 "Kutu" at bounding box center [84, 249] width 105 height 16
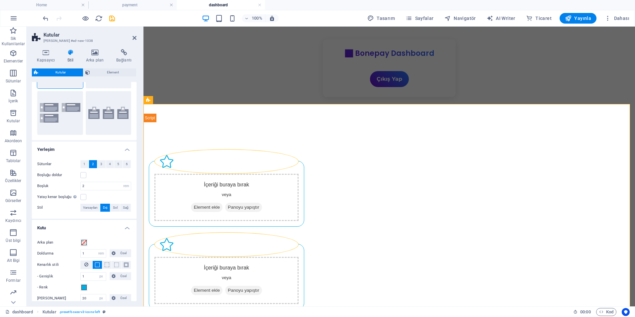
scroll to position [51, 0]
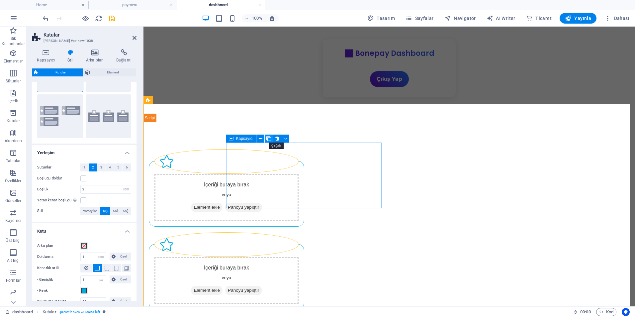
click at [268, 138] on icon at bounding box center [268, 138] width 5 height 7
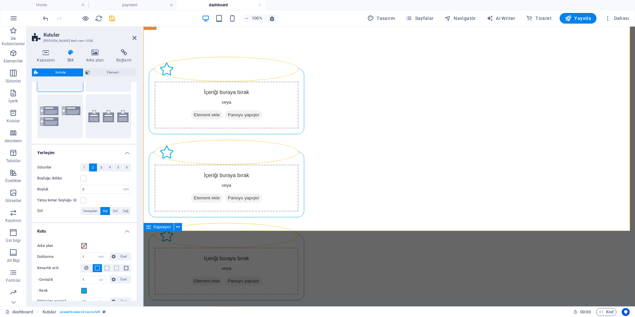
scroll to position [152, 0]
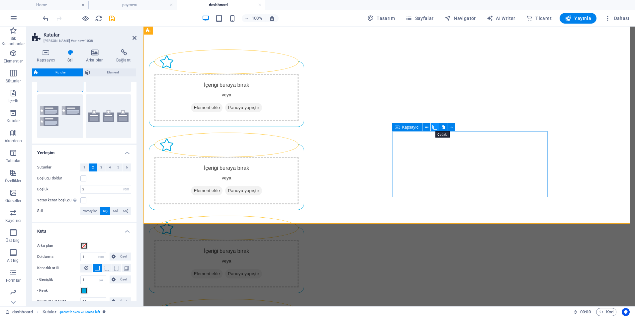
click at [437, 128] on icon at bounding box center [435, 127] width 5 height 7
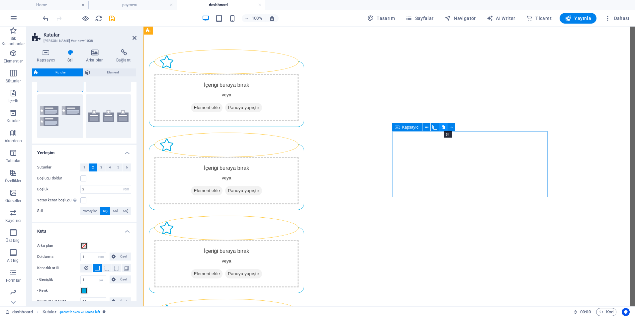
click at [445, 127] on icon at bounding box center [444, 127] width 4 height 7
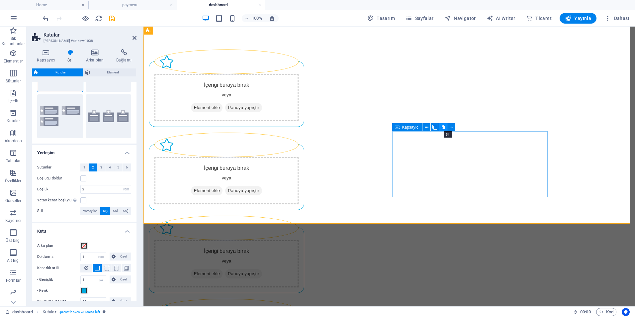
click at [442, 127] on icon at bounding box center [444, 127] width 4 height 7
click at [278, 127] on icon at bounding box center [277, 127] width 4 height 7
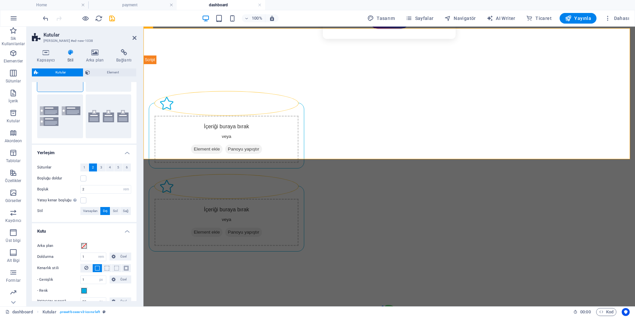
scroll to position [0, 0]
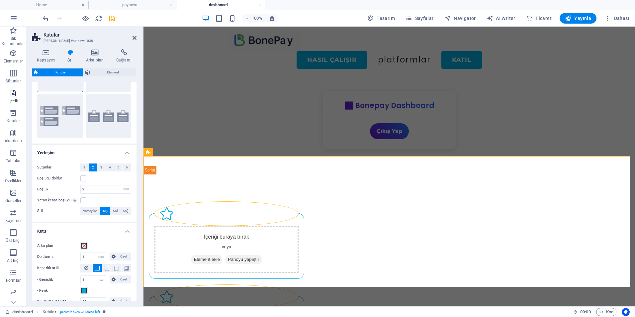
click at [13, 97] on span "İçerik" at bounding box center [13, 97] width 27 height 16
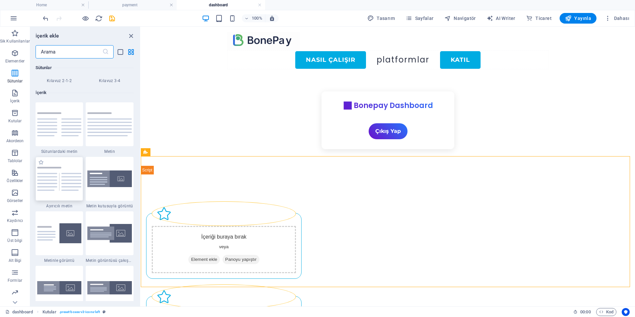
scroll to position [1030, 0]
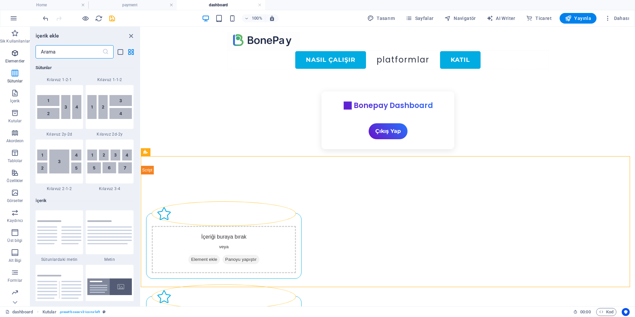
click at [12, 61] on p "Elementler" at bounding box center [14, 60] width 19 height 5
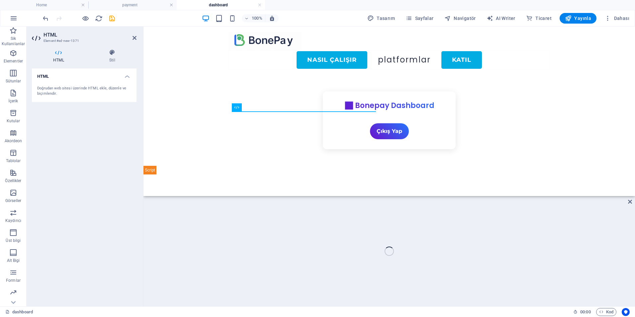
scroll to position [96, 0]
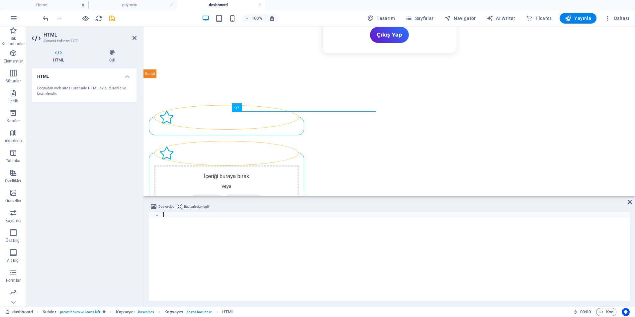
click at [200, 240] on div at bounding box center [396, 261] width 468 height 98
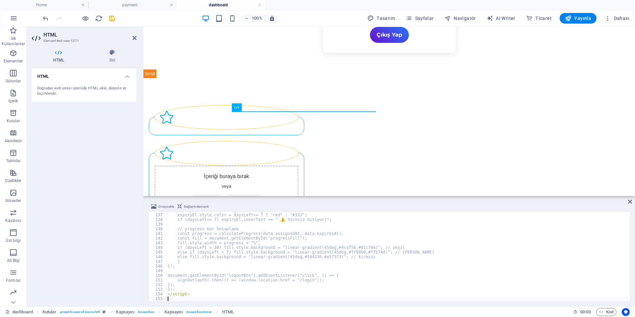
scroll to position [632, 0]
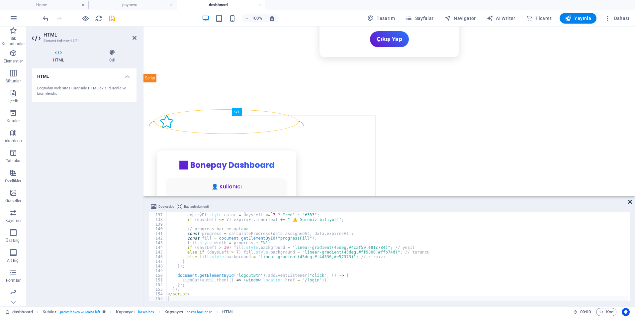
click at [631, 204] on icon at bounding box center [630, 201] width 4 height 5
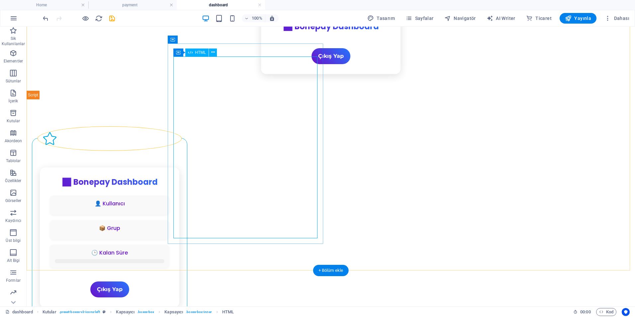
scroll to position [163, 0]
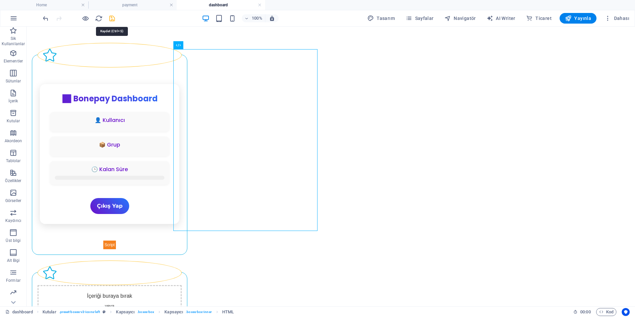
click at [112, 20] on icon "save" at bounding box center [112, 19] width 8 height 8
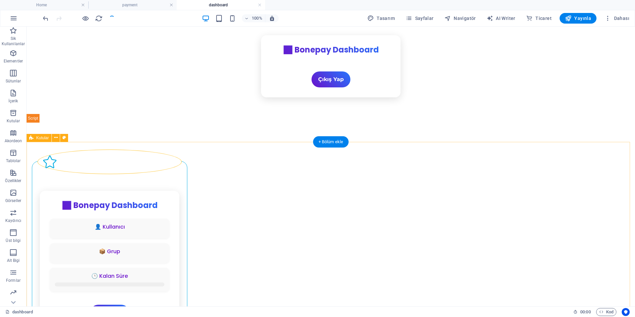
scroll to position [0, 0]
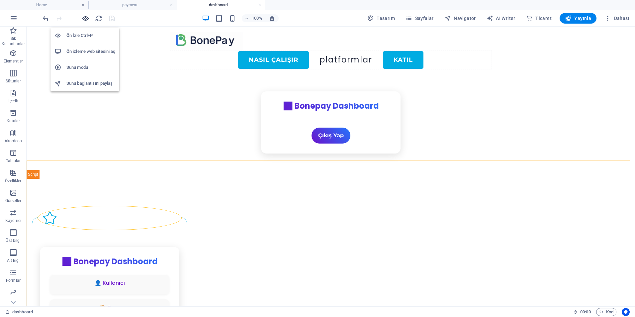
click at [87, 19] on icon "button" at bounding box center [86, 19] width 8 height 8
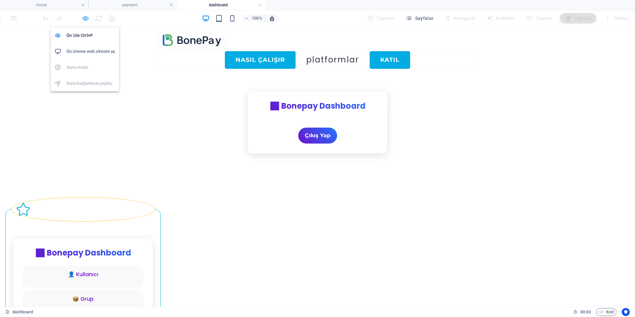
click at [85, 17] on icon "button" at bounding box center [86, 19] width 8 height 8
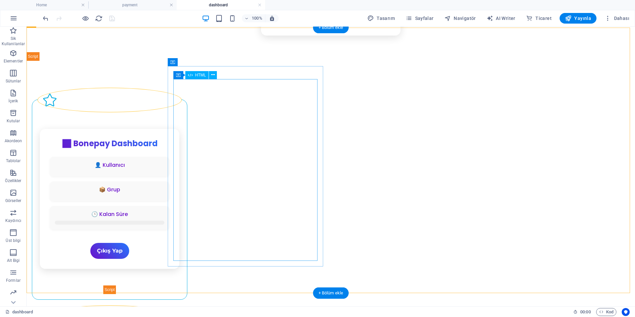
scroll to position [133, 0]
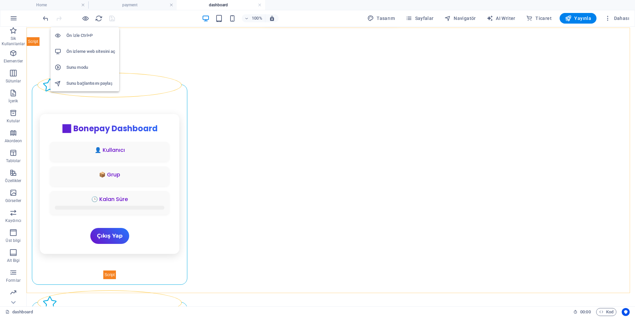
click at [91, 54] on h6 "Ön izleme web sitesini aç" at bounding box center [90, 52] width 49 height 8
click at [88, 35] on h6 "Ön İzle Ctrl+P" at bounding box center [90, 36] width 49 height 8
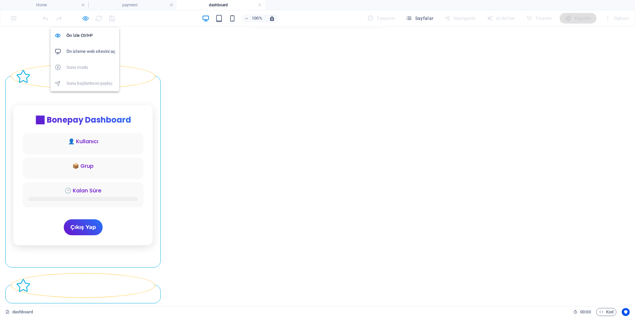
click at [84, 22] on icon "button" at bounding box center [86, 19] width 8 height 8
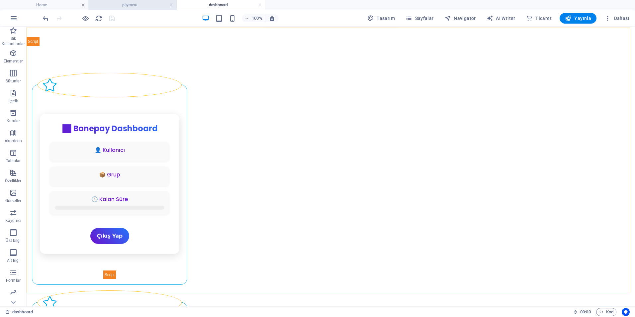
click at [136, 5] on h4 "payment" at bounding box center [132, 4] width 88 height 7
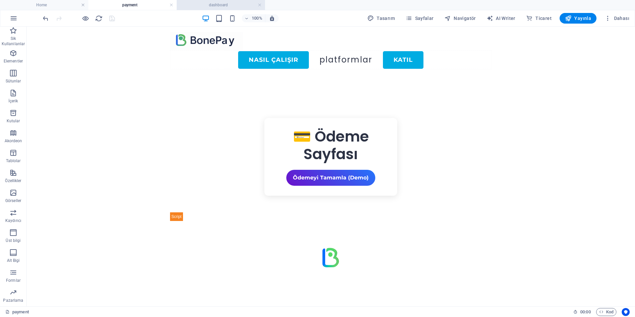
click at [205, 3] on h4 "dashboard" at bounding box center [221, 4] width 88 height 7
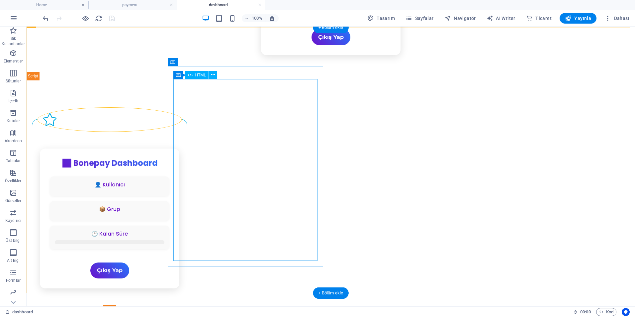
scroll to position [66, 0]
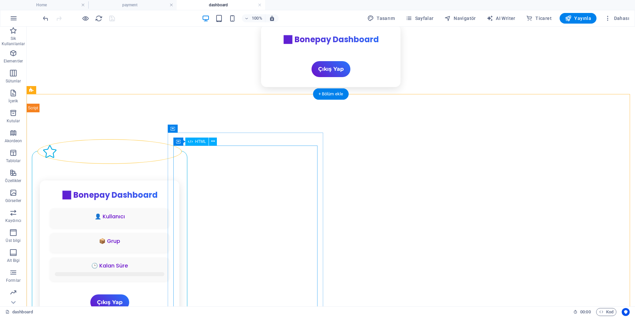
click at [182, 180] on div "📊 Bonepay Dashboard 👤 Kullanıcı 📦 Grup 🕒 Kalan Süre Çıkış Yap" at bounding box center [110, 262] width 144 height 165
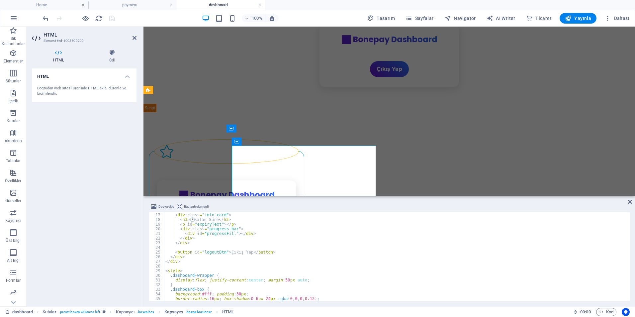
scroll to position [0, 0]
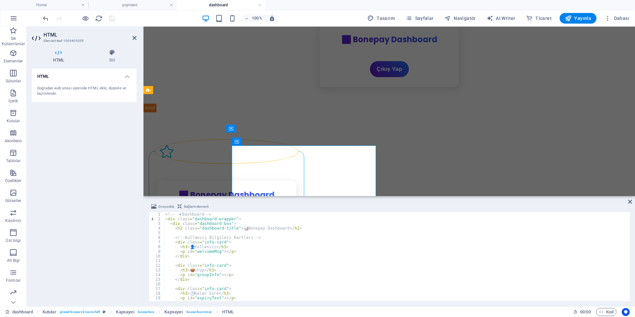
click at [241, 227] on div "<!-- 🔹 Dashboard --> < div class = "dashboard-wrapper" > < div class = "dashboa…" at bounding box center [396, 261] width 464 height 98
type textarea "<h2 class="dashboard-title">📊 Bonepay Dashboard</h2>"
click at [242, 228] on div "<!-- 🔹 Dashboard --> < div class = "dashboard-wrapper" > < div class = "dashboa…" at bounding box center [396, 261] width 464 height 98
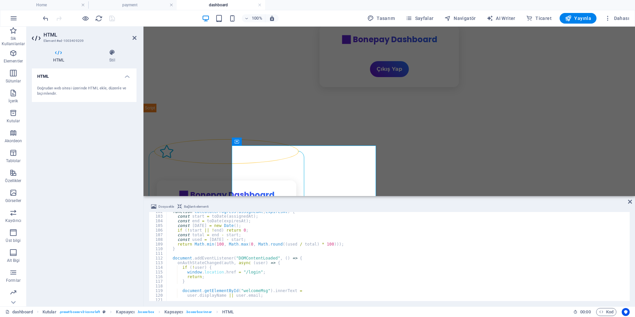
scroll to position [393, 0]
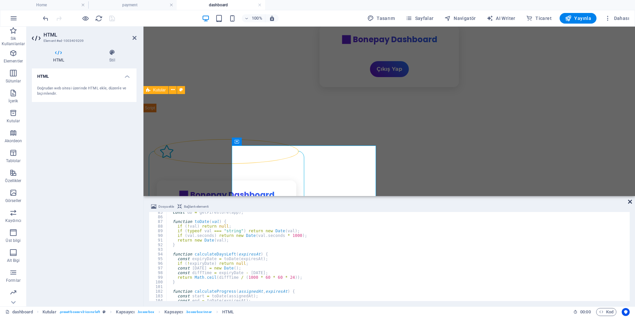
click at [631, 201] on icon at bounding box center [630, 201] width 4 height 5
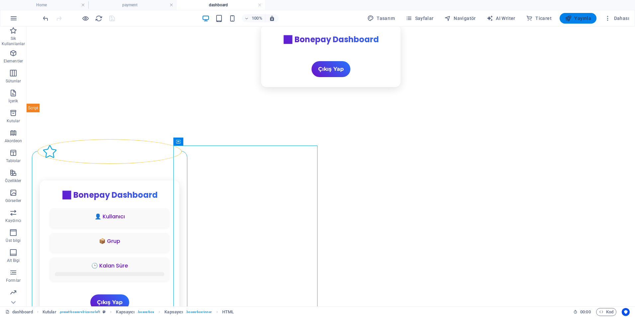
click at [583, 20] on span "Yayınla" at bounding box center [578, 18] width 26 height 7
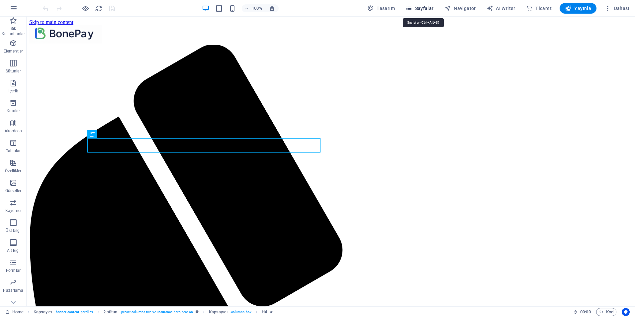
click at [412, 5] on icon "button" at bounding box center [409, 8] width 7 height 7
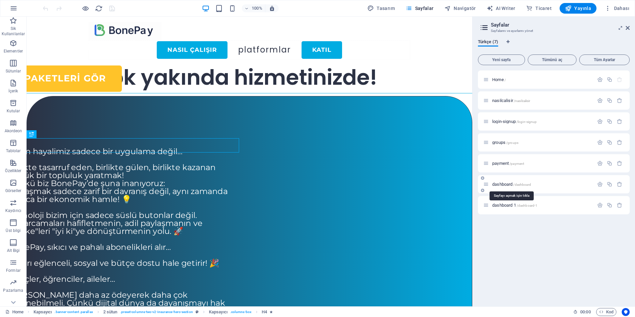
click at [502, 184] on span "dashboard /dashboard" at bounding box center [511, 184] width 39 height 5
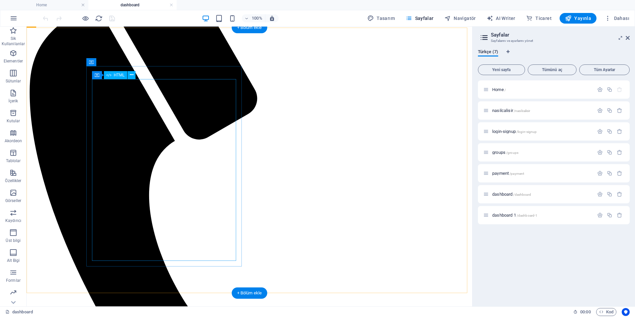
scroll to position [133, 0]
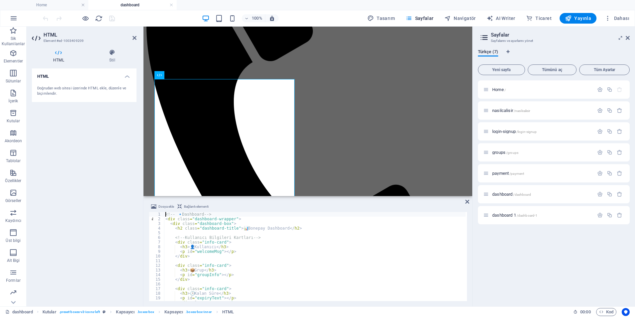
click at [216, 270] on div "<!-- 🔹 Dashboard --> < div class = "dashboard-wrapper" > < div class = "dashboa…" at bounding box center [315, 261] width 302 height 98
type textarea "</script>"
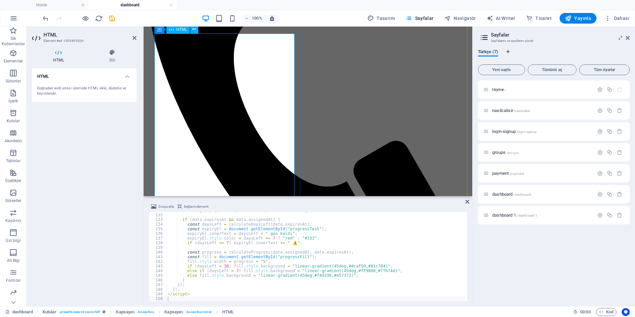
scroll to position [231, 0]
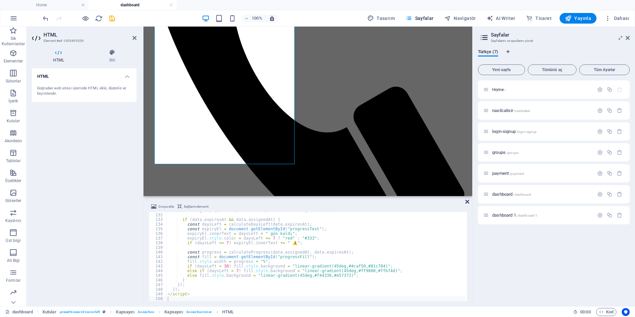
click at [467, 202] on icon at bounding box center [467, 201] width 4 height 5
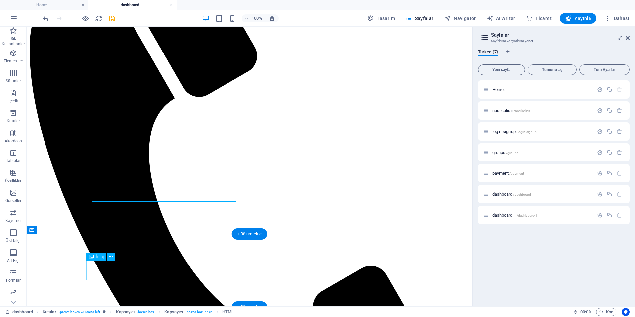
scroll to position [65, 0]
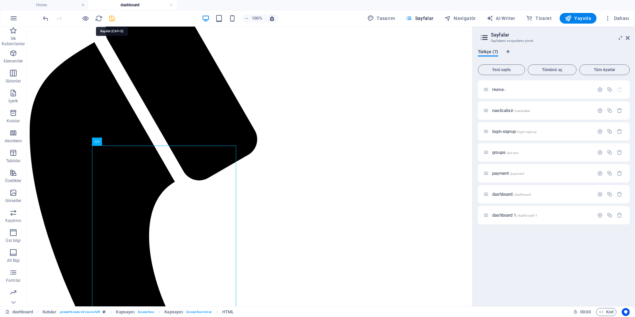
drag, startPoint x: 112, startPoint y: 18, endPoint x: 86, endPoint y: 3, distance: 29.6
click at [112, 18] on icon "save" at bounding box center [112, 19] width 8 height 8
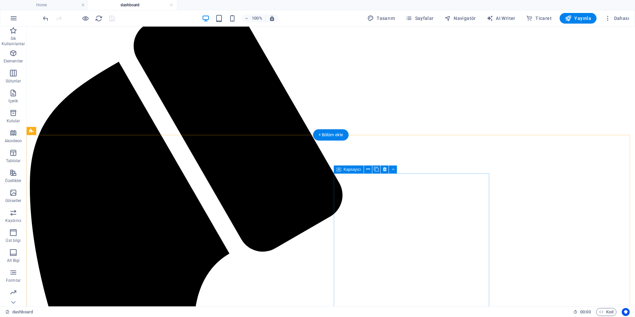
scroll to position [0, 0]
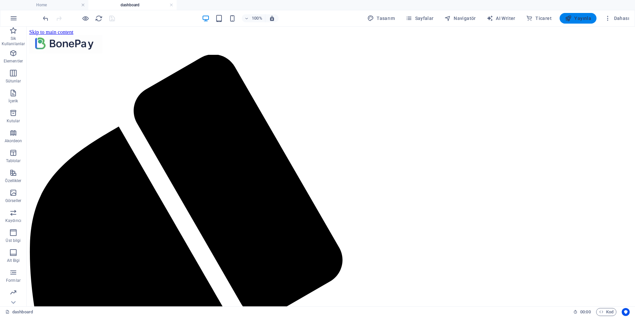
click at [580, 21] on span "Yayınla" at bounding box center [578, 18] width 26 height 7
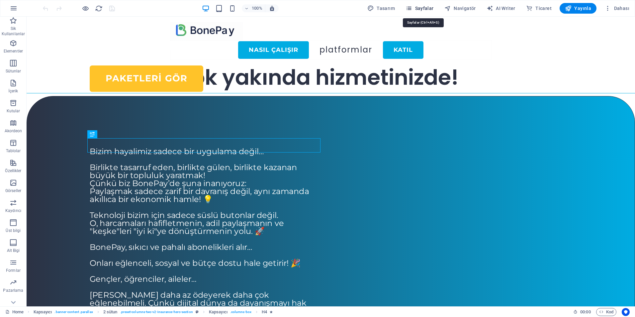
click at [419, 8] on span "Sayfalar" at bounding box center [420, 8] width 28 height 7
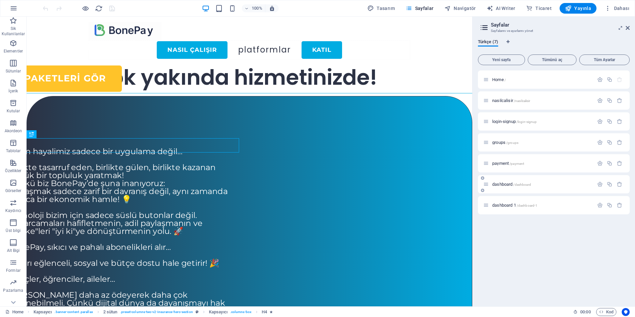
click at [505, 187] on div "dashboard /dashboard" at bounding box center [538, 184] width 111 height 8
click at [506, 184] on span "dashboard /dashboard" at bounding box center [511, 184] width 39 height 5
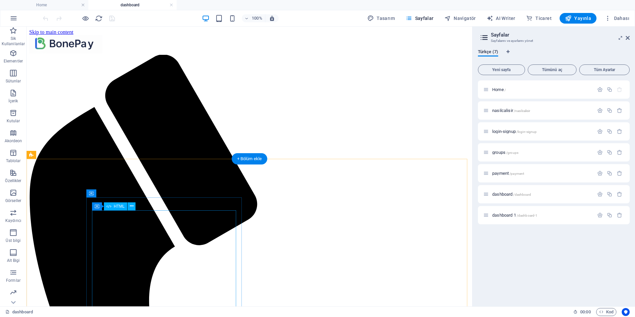
scroll to position [133, 0]
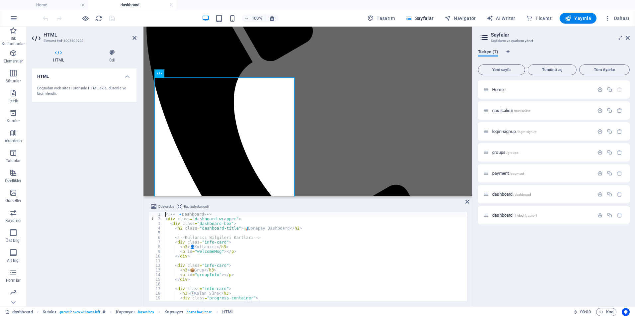
click at [219, 273] on div "<!-- 🔹 Dashboard --> < div class = "dashboard-wrapper" > < div class = "dashboa…" at bounding box center [315, 261] width 302 height 98
type textarea "</script>"
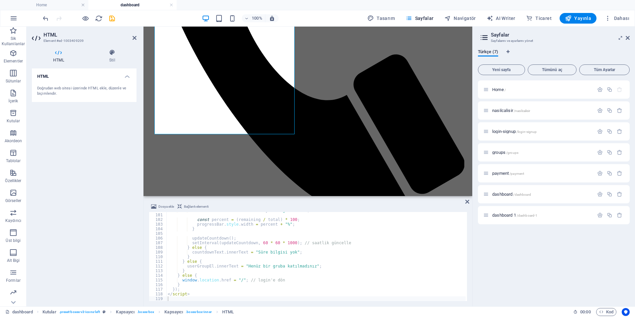
scroll to position [385, 0]
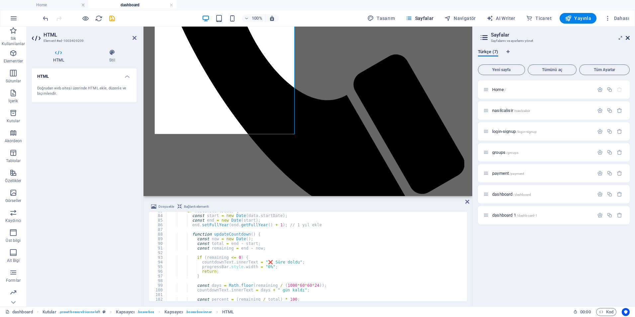
click at [630, 38] on icon at bounding box center [628, 37] width 4 height 5
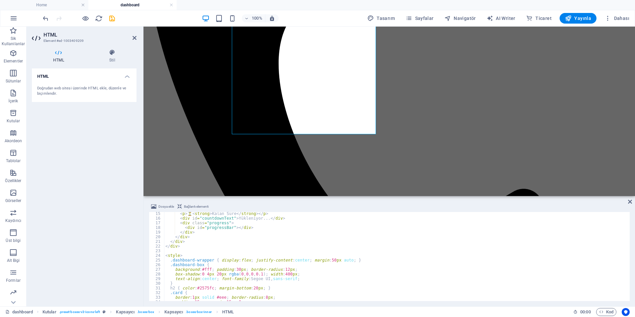
scroll to position [0, 0]
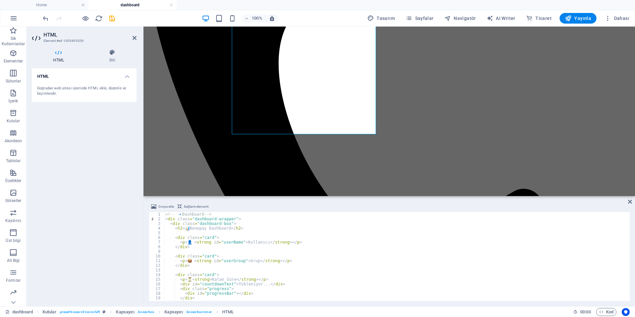
click at [120, 196] on div "HTML Doğrudan web sitesi üzerinde HTML ekle, düzenle ve biçimlendir." at bounding box center [84, 184] width 105 height 233
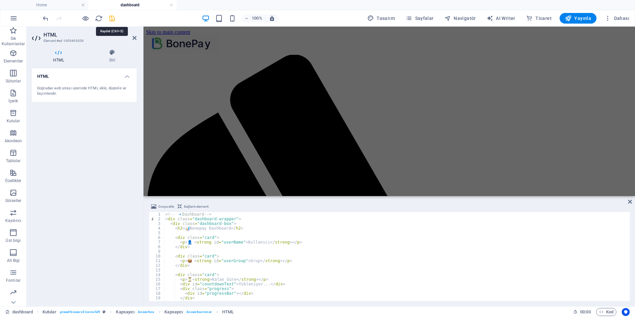
click at [111, 18] on icon "save" at bounding box center [112, 19] width 8 height 8
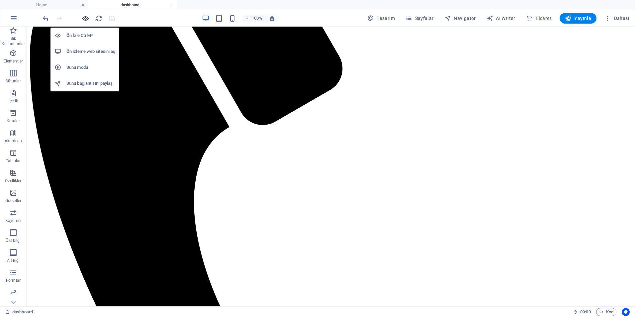
click at [84, 19] on icon "button" at bounding box center [86, 19] width 8 height 8
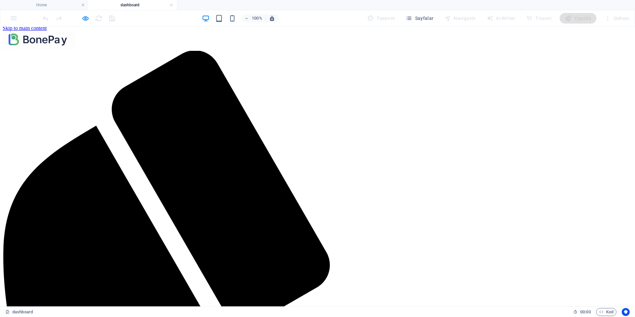
scroll to position [0, 0]
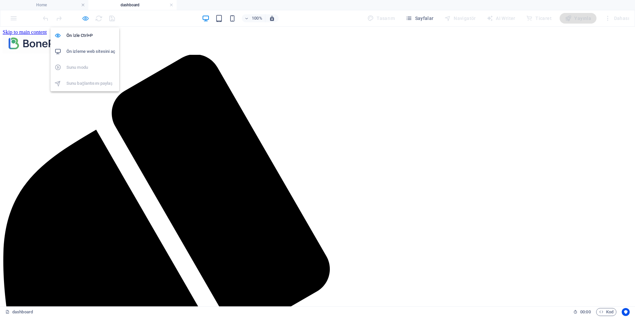
click at [86, 22] on icon "button" at bounding box center [86, 19] width 8 height 8
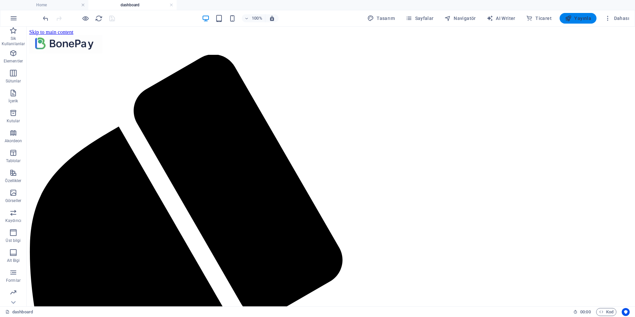
click at [589, 20] on span "Yayınla" at bounding box center [578, 18] width 26 height 7
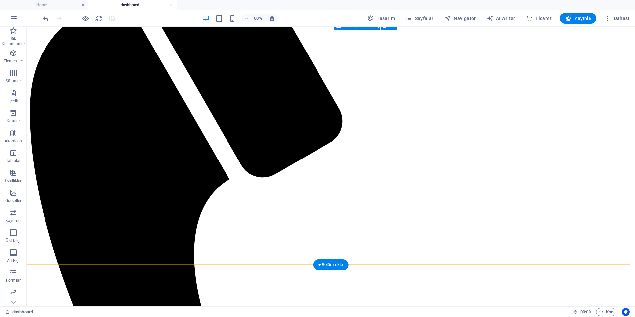
scroll to position [166, 0]
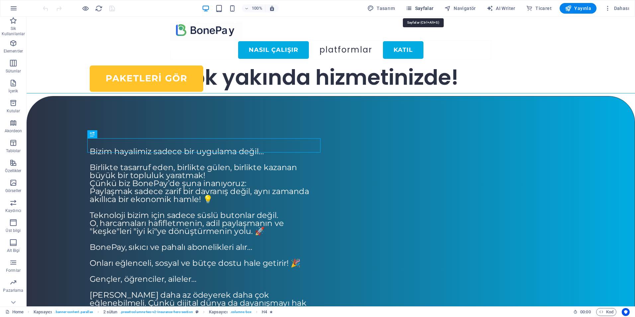
click at [412, 9] on icon "button" at bounding box center [409, 8] width 7 height 7
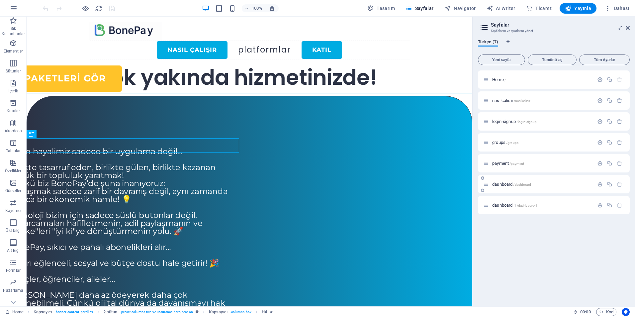
click at [506, 189] on div "dashboard /dashboard" at bounding box center [554, 184] width 152 height 18
click at [505, 184] on span "dashboard /dashboard" at bounding box center [511, 184] width 39 height 5
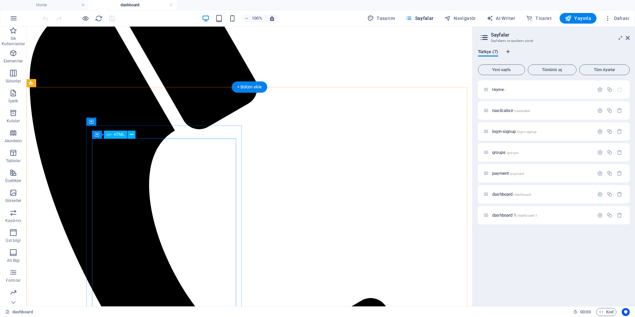
scroll to position [133, 0]
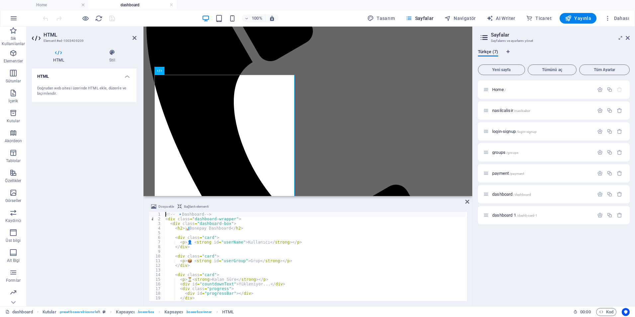
click at [261, 255] on div "<!-- 🔹 Dashboard --> < div class = "dashboard-wrapper" > < div class = "dashboa…" at bounding box center [315, 261] width 302 height 98
type textarea "</script>"
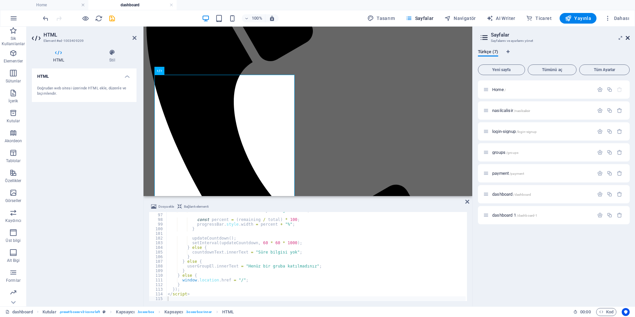
click at [629, 38] on icon at bounding box center [628, 37] width 4 height 5
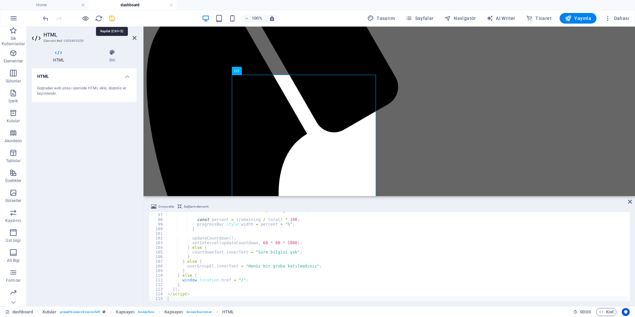
click at [111, 19] on icon "save" at bounding box center [112, 19] width 8 height 8
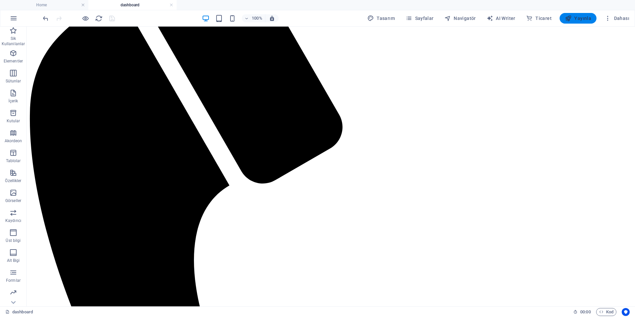
click at [578, 21] on span "Yayınla" at bounding box center [578, 18] width 26 height 7
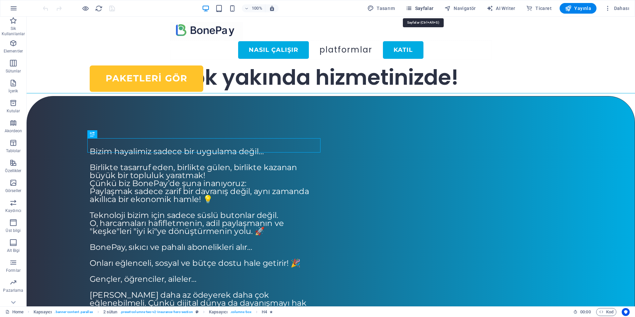
click at [412, 12] on button "Sayfalar" at bounding box center [420, 8] width 34 height 11
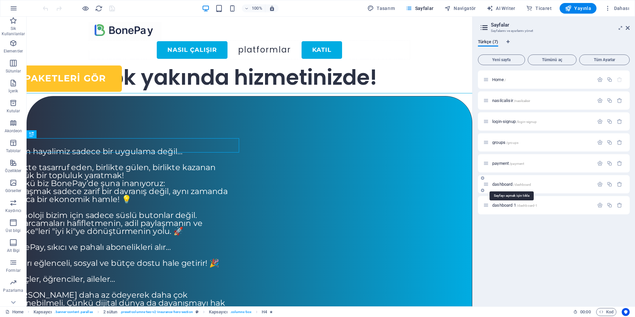
click at [497, 183] on span "dashboard /dashboard" at bounding box center [511, 184] width 39 height 5
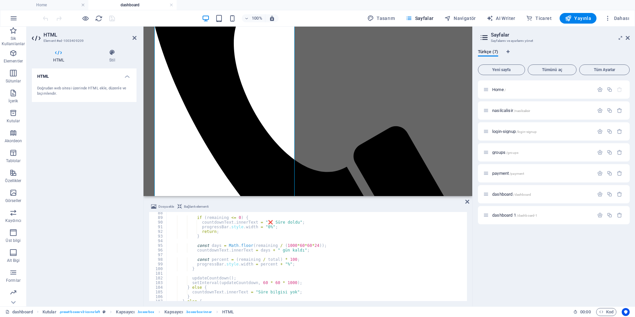
scroll to position [446, 0]
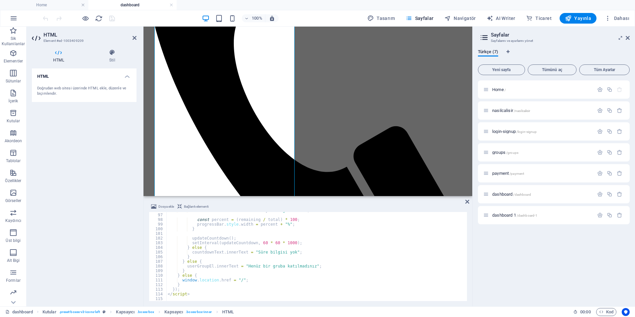
click at [212, 293] on div "countdownText . innerText = days + " gün kaldı" ; const percent = ( remaining /…" at bounding box center [315, 257] width 299 height 98
type textarea "</script>"
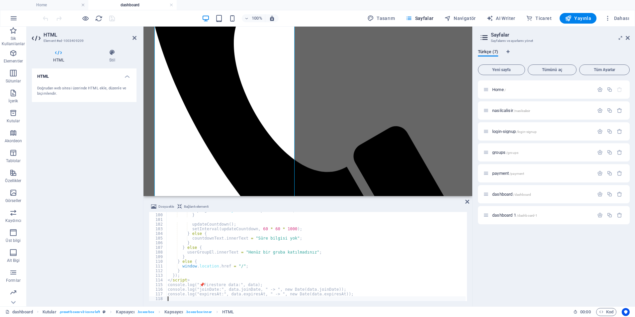
scroll to position [464, 0]
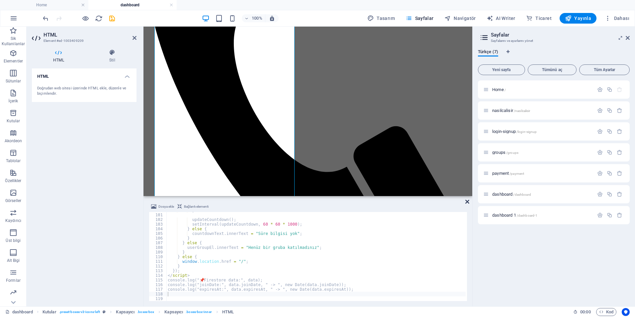
click at [467, 201] on icon at bounding box center [467, 201] width 4 height 5
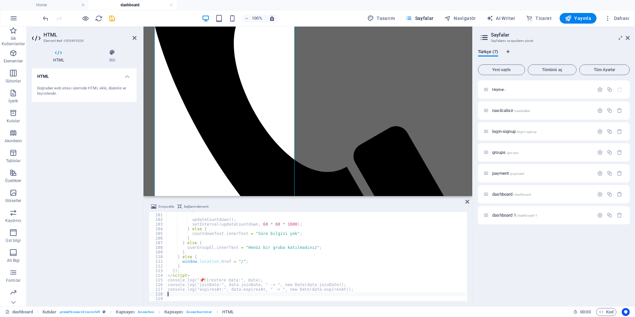
click at [296, 264] on div "} updateCountdown ( ) ; setInterval ( updateCountdown , 60 * 60 * 1000 ) ; } el…" at bounding box center [315, 257] width 299 height 98
type textarea "}"
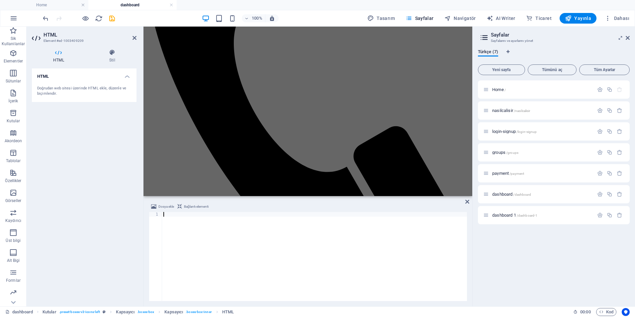
scroll to position [502, 0]
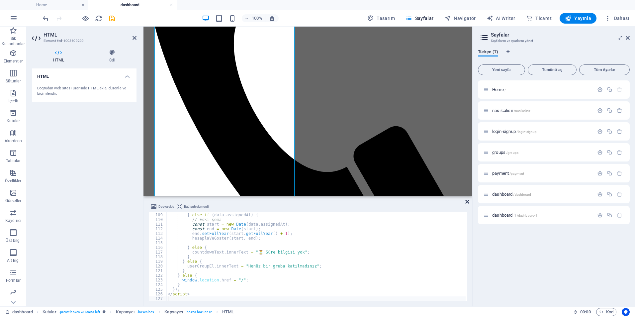
click at [465, 204] on icon at bounding box center [467, 201] width 4 height 5
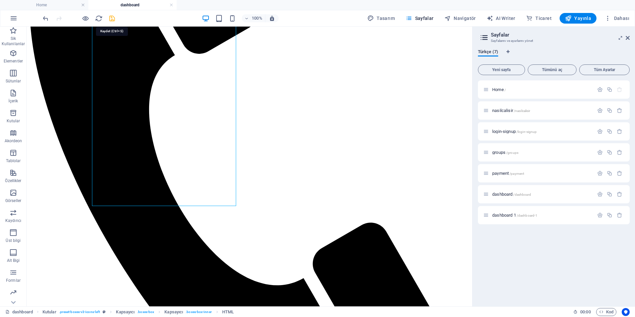
click at [111, 16] on icon "save" at bounding box center [112, 19] width 8 height 8
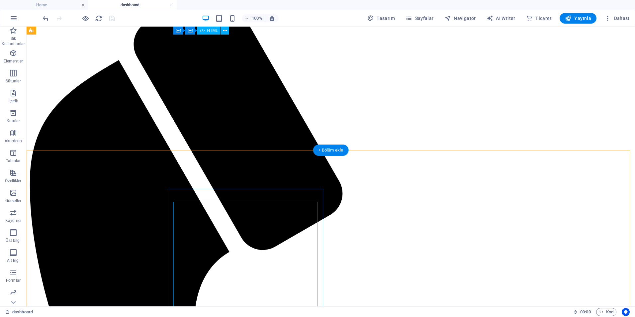
scroll to position [0, 0]
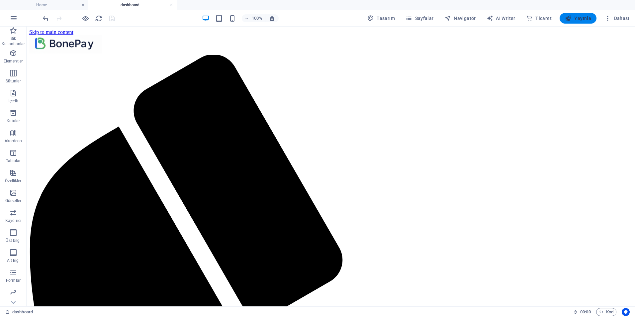
click at [584, 14] on button "Yayınla" at bounding box center [578, 18] width 37 height 11
